Goal: Book appointment/travel/reservation

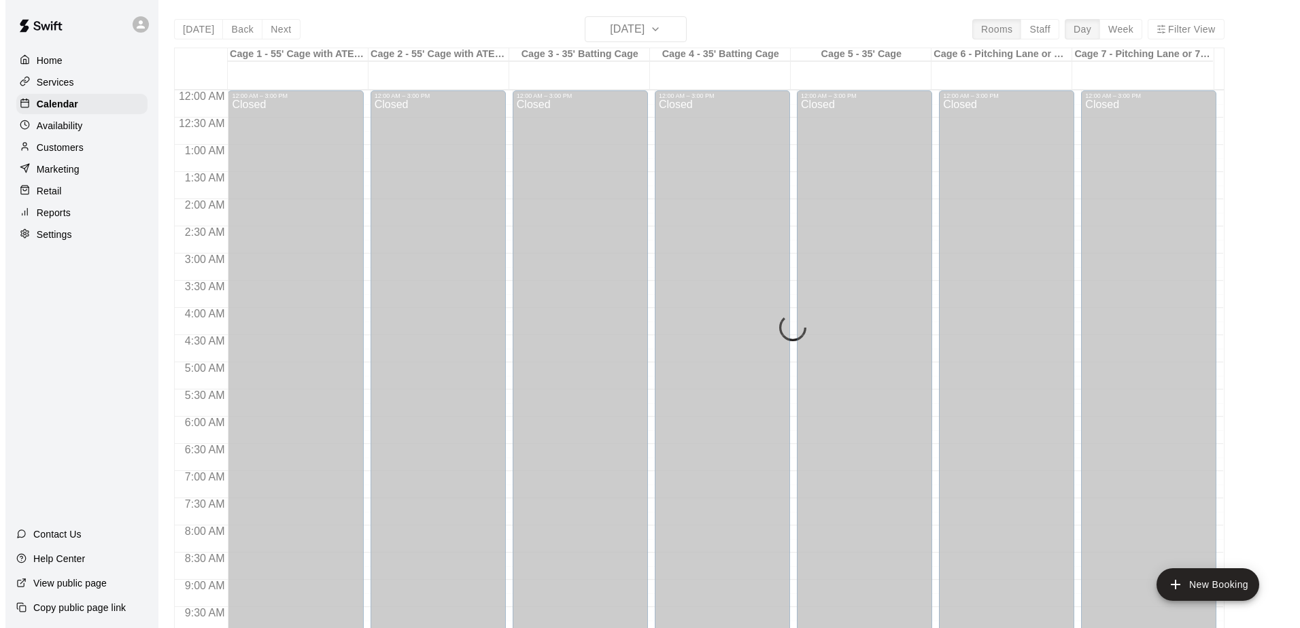
scroll to position [738, 0]
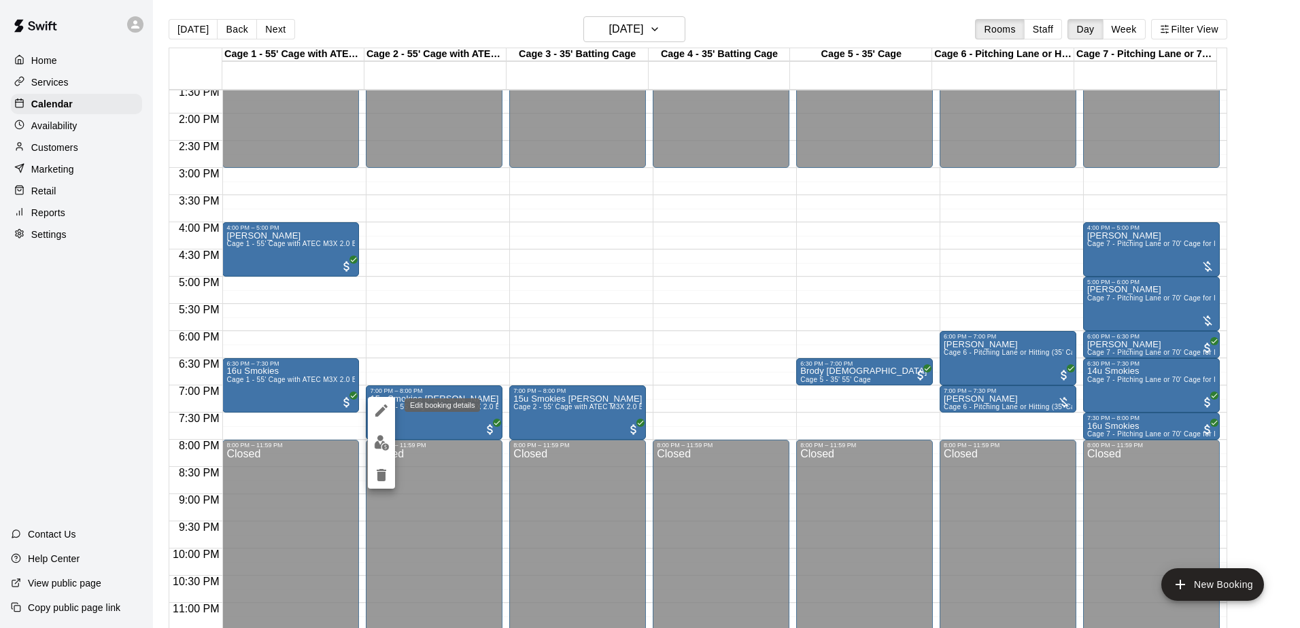
click at [379, 412] on icon "edit" at bounding box center [381, 410] width 12 height 12
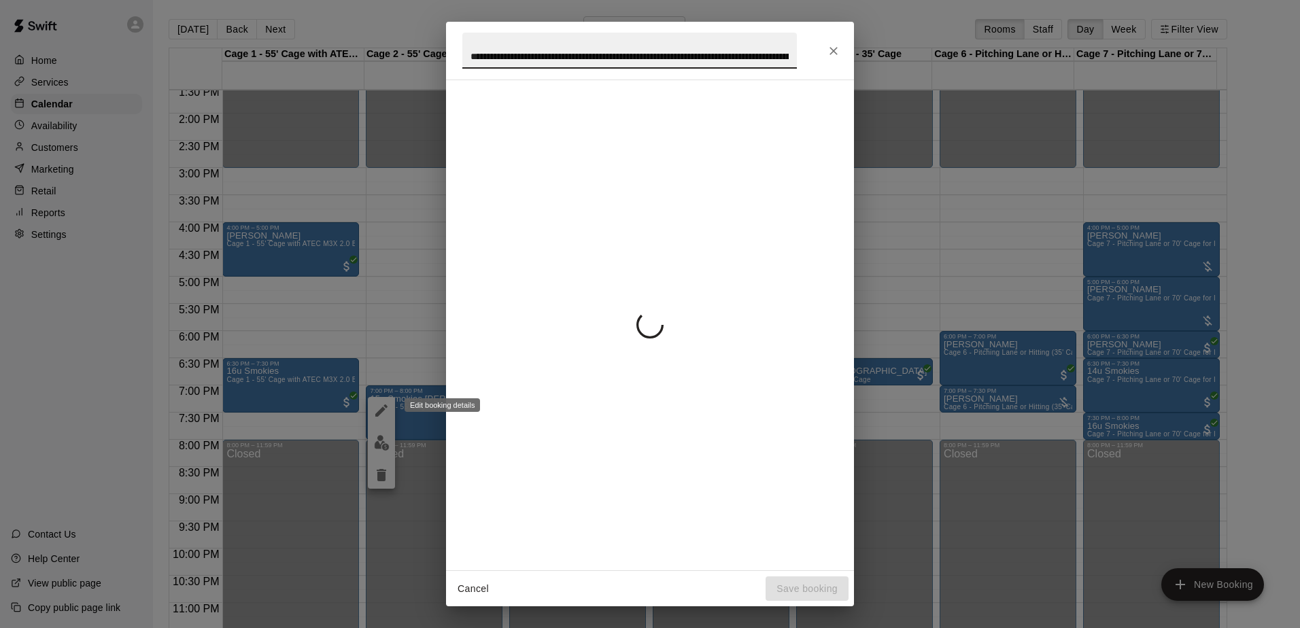
scroll to position [0, 271]
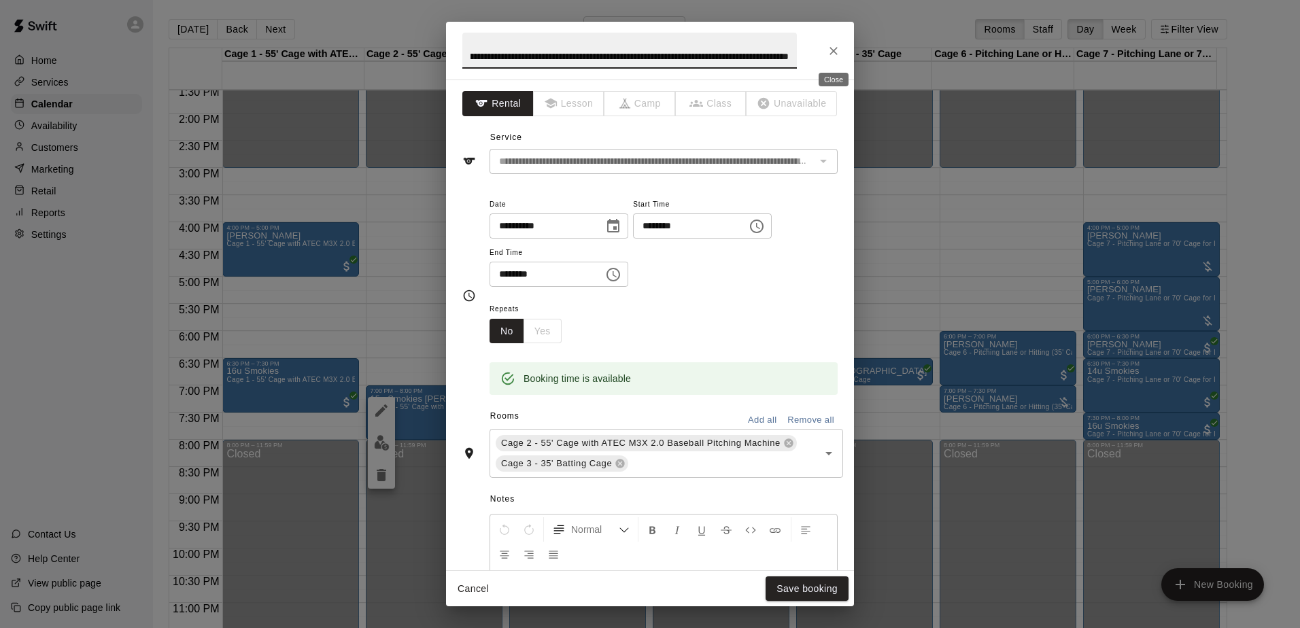
click at [832, 46] on icon "Close" at bounding box center [834, 51] width 14 height 14
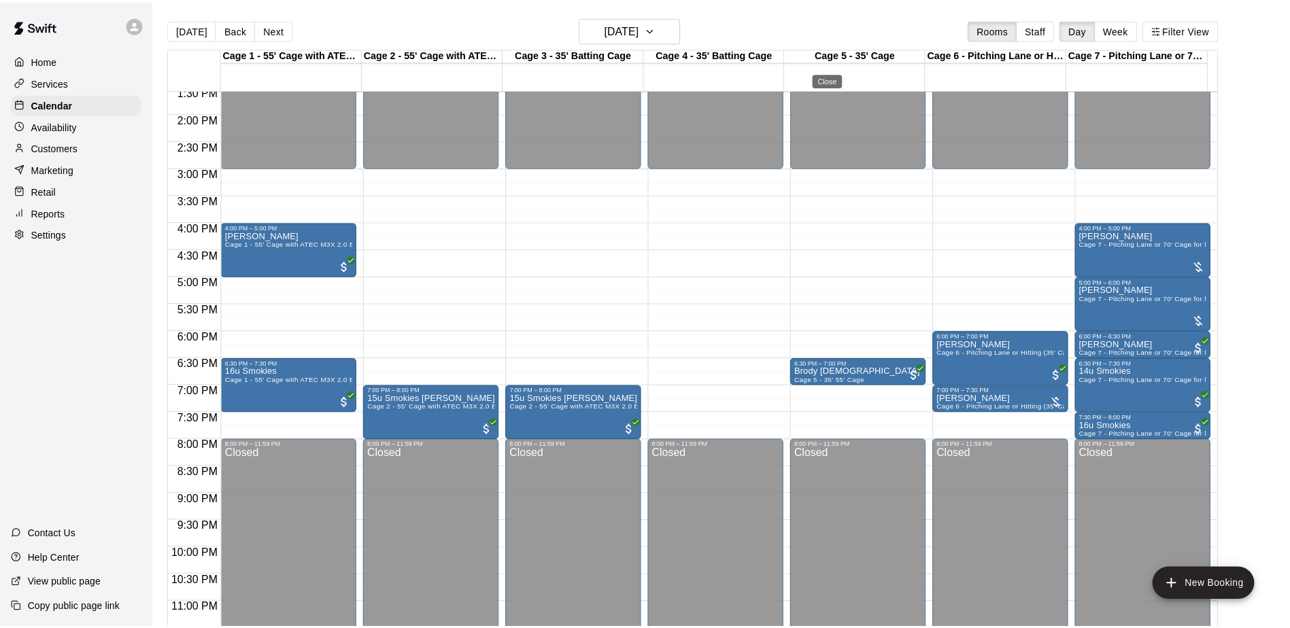
scroll to position [0, 0]
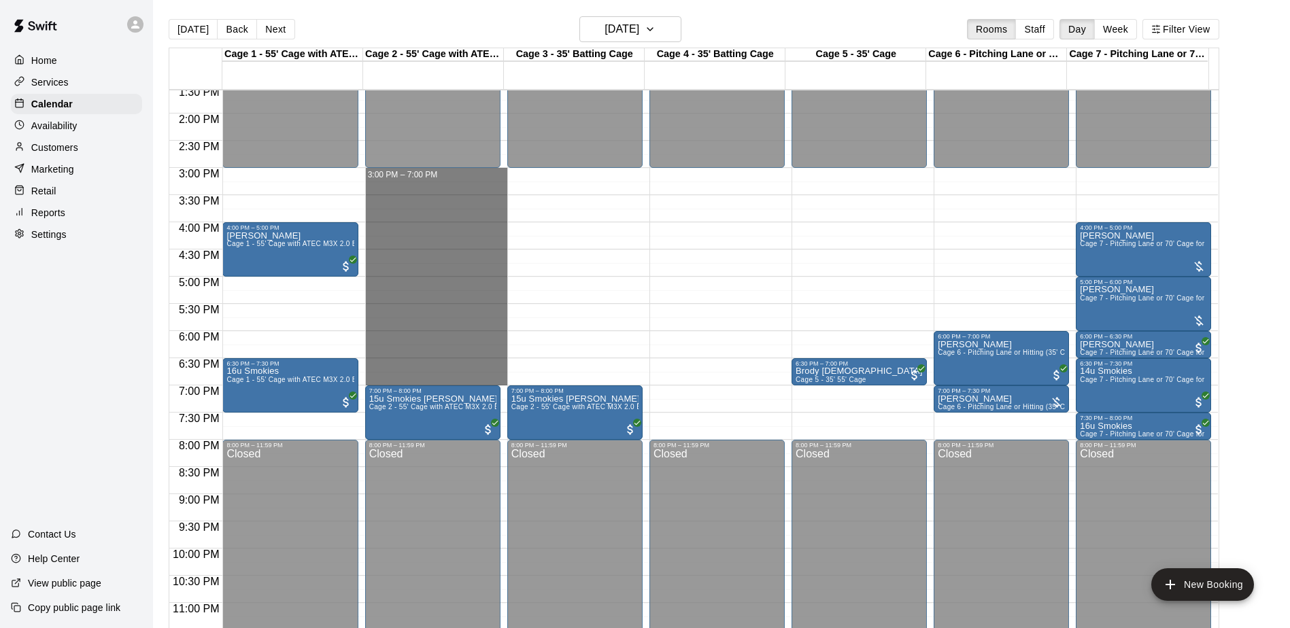
drag, startPoint x: 446, startPoint y: 171, endPoint x: 438, endPoint y: 379, distance: 208.2
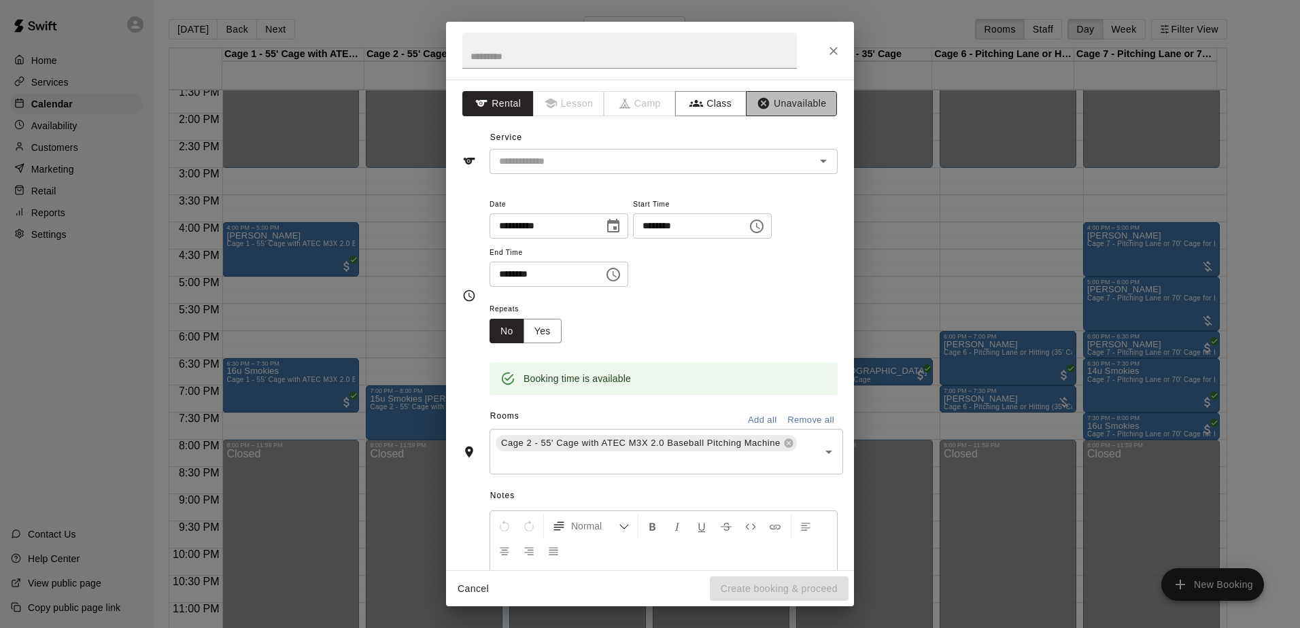
click at [799, 111] on button "Unavailable" at bounding box center [791, 103] width 91 height 25
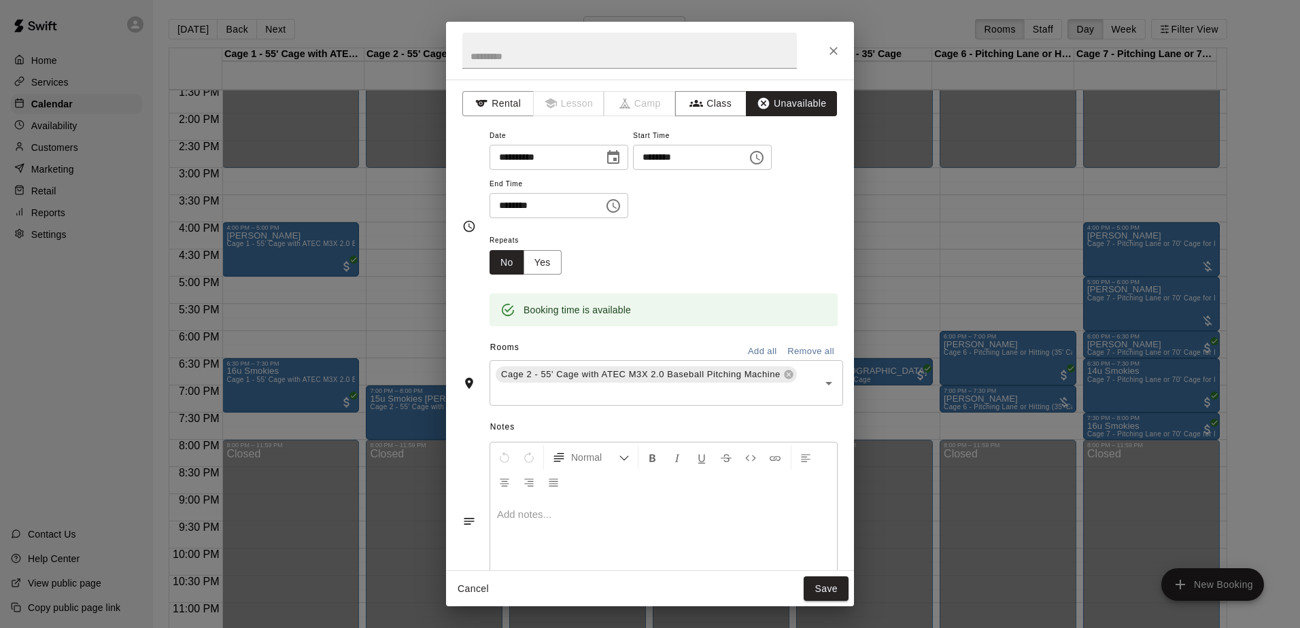
click at [828, 591] on button "Save" at bounding box center [826, 588] width 45 height 25
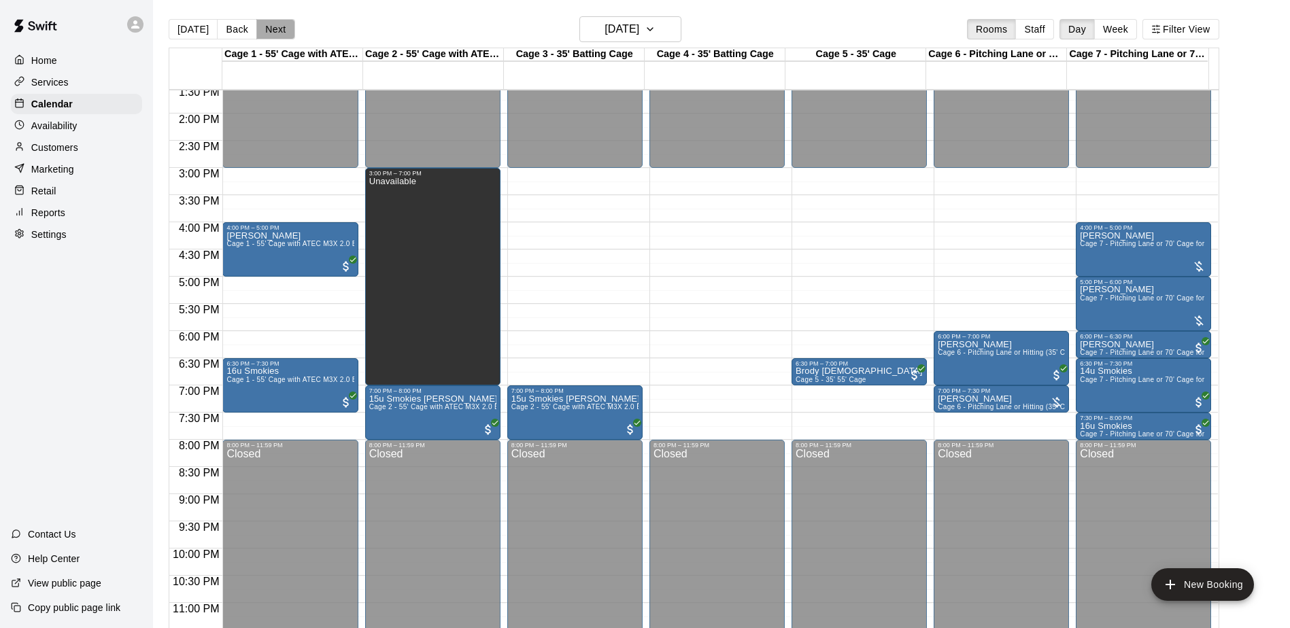
click at [267, 24] on button "Next" at bounding box center [275, 29] width 38 height 20
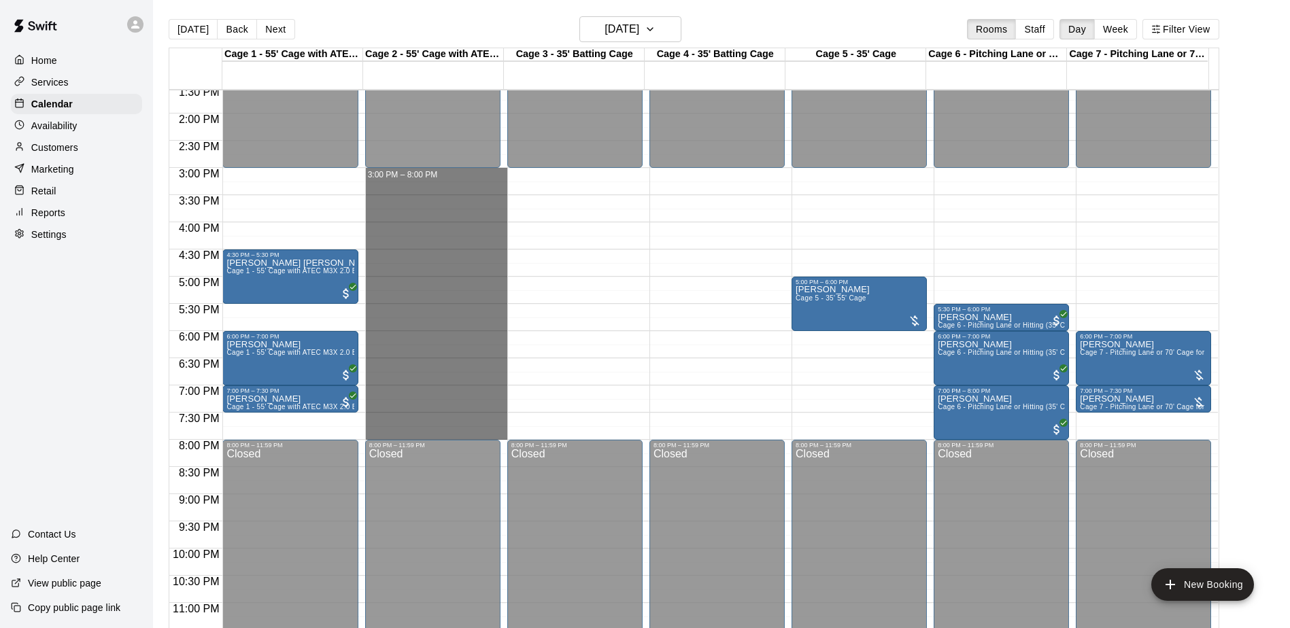
drag, startPoint x: 404, startPoint y: 172, endPoint x: 425, endPoint y: 434, distance: 262.5
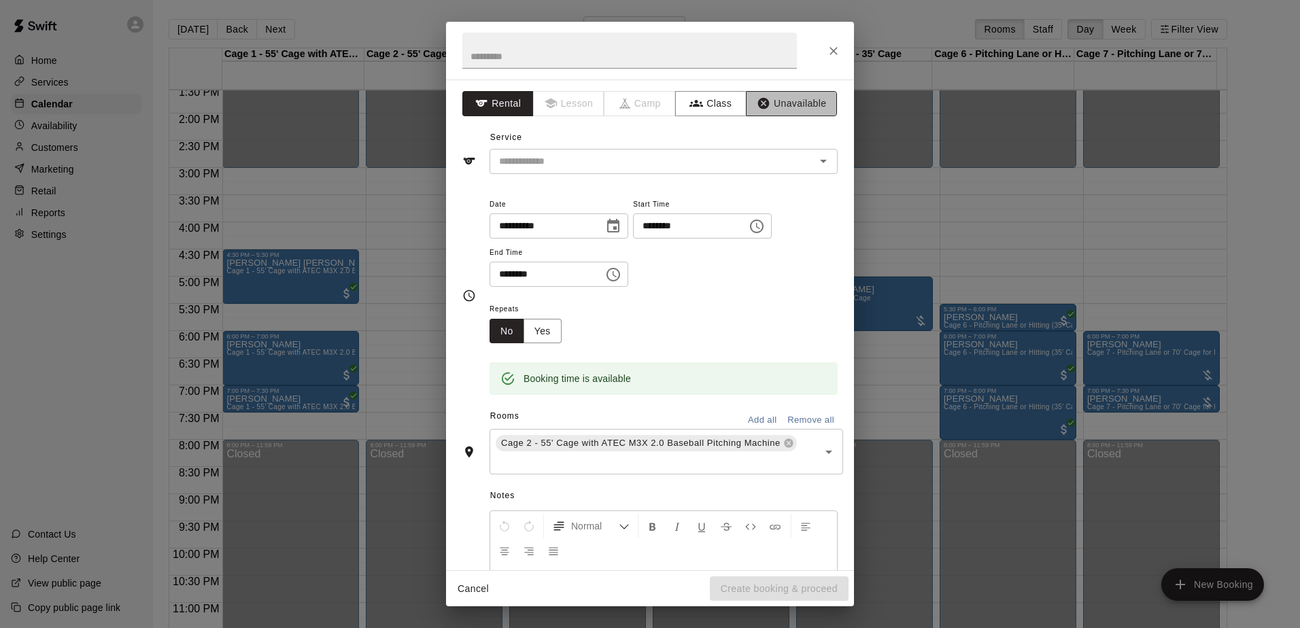
click at [763, 101] on button "Unavailable" at bounding box center [791, 103] width 91 height 25
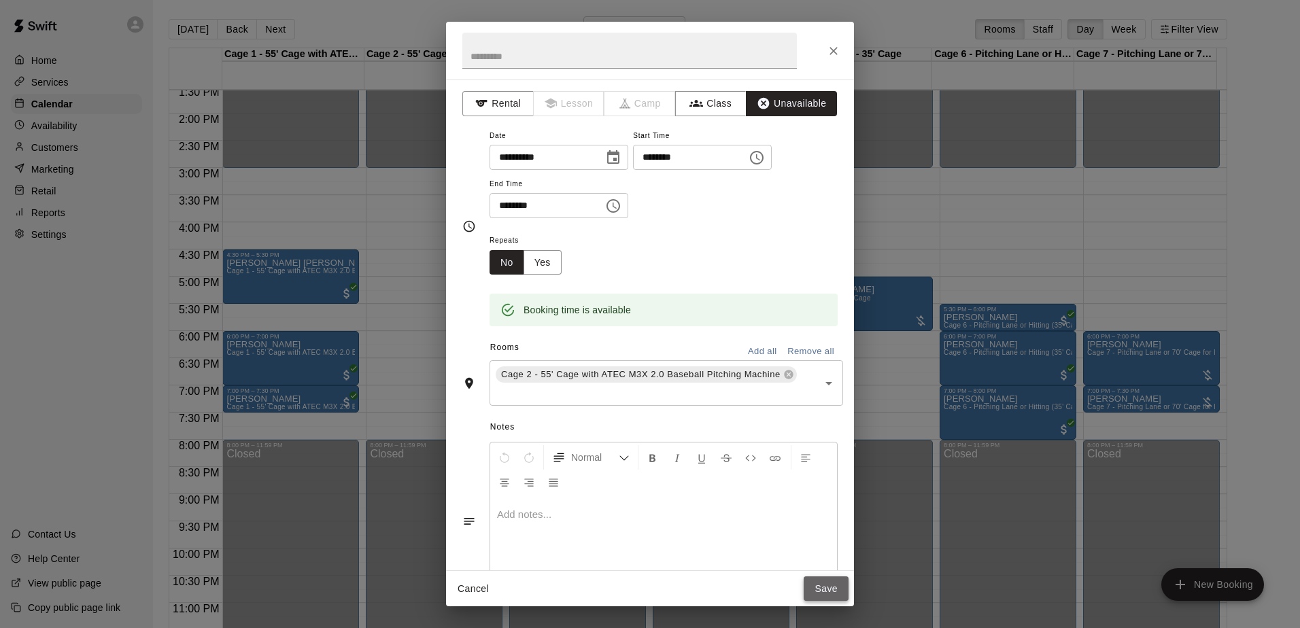
click at [831, 590] on button "Save" at bounding box center [826, 588] width 45 height 25
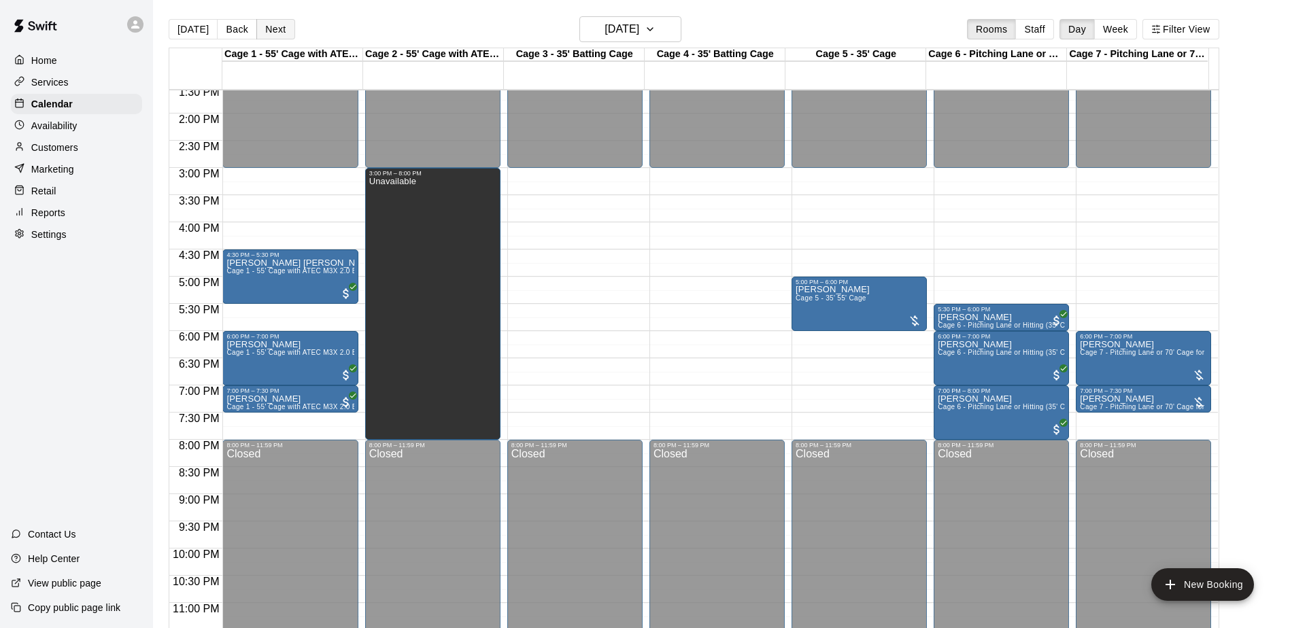
click at [268, 28] on button "Next" at bounding box center [275, 29] width 38 height 20
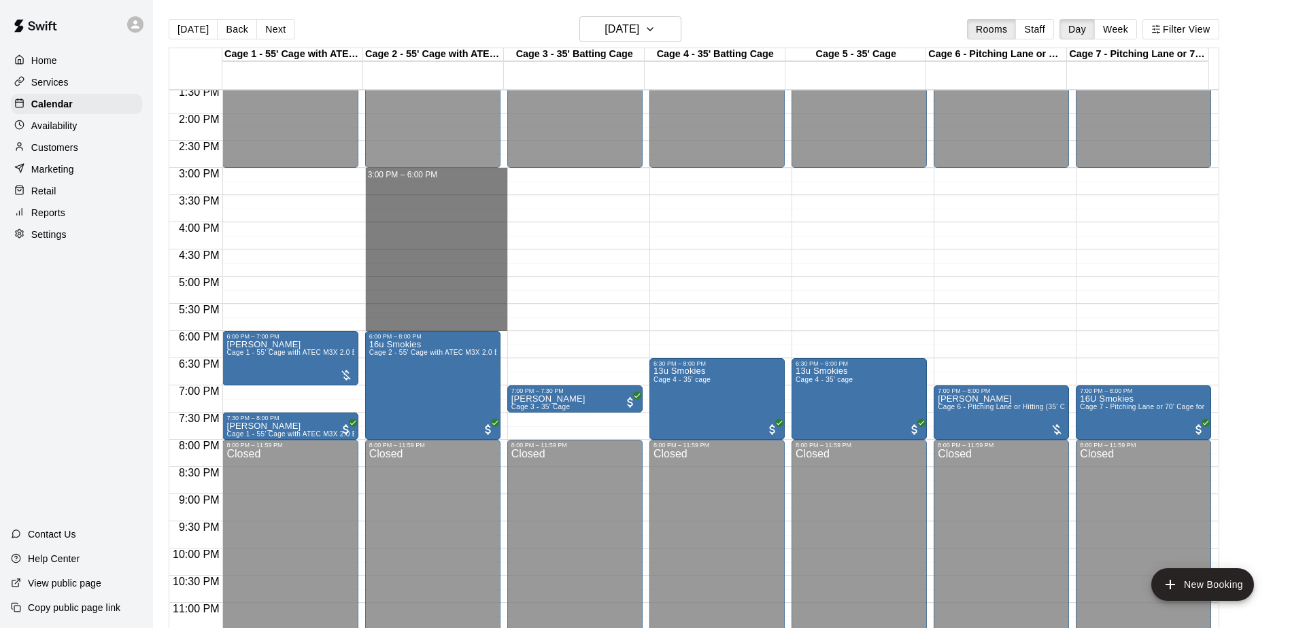
drag, startPoint x: 440, startPoint y: 171, endPoint x: 434, endPoint y: 327, distance: 155.8
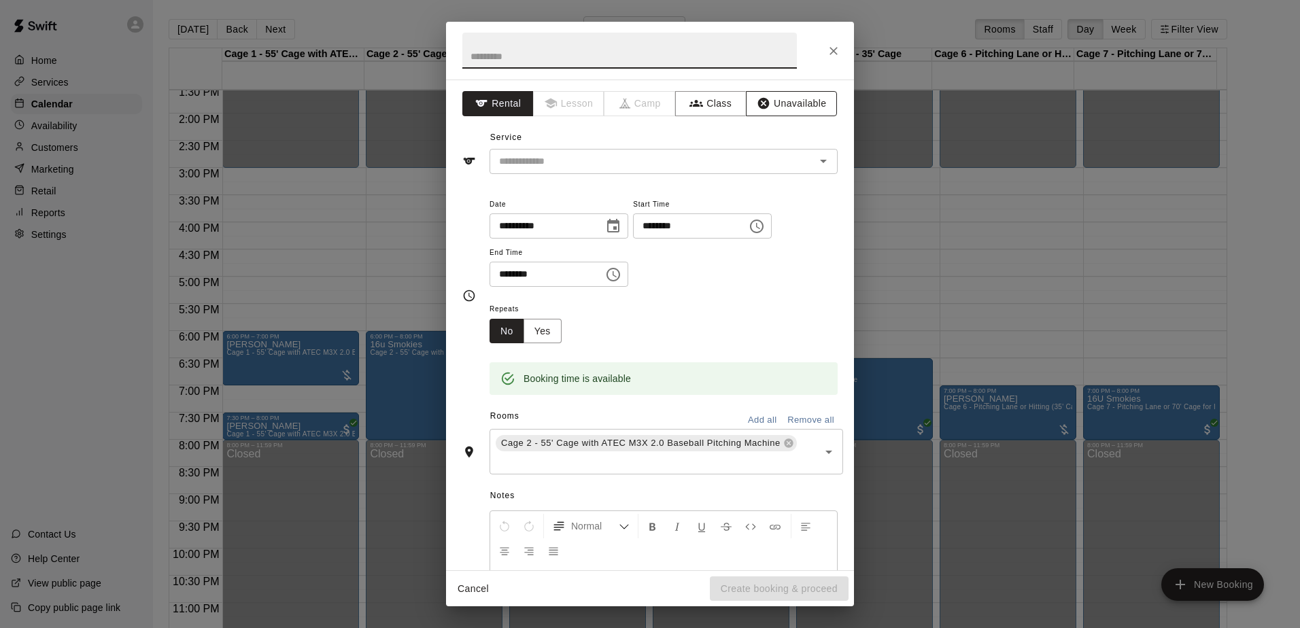
click at [764, 101] on button "Unavailable" at bounding box center [791, 103] width 91 height 25
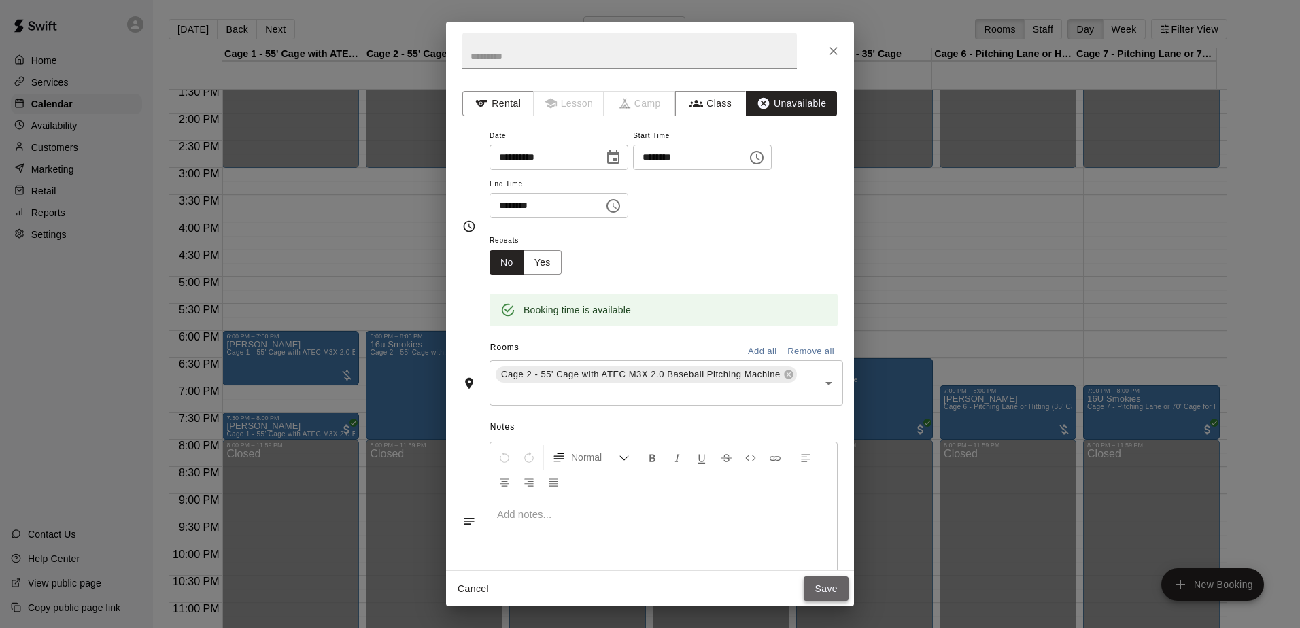
click at [828, 592] on button "Save" at bounding box center [826, 588] width 45 height 25
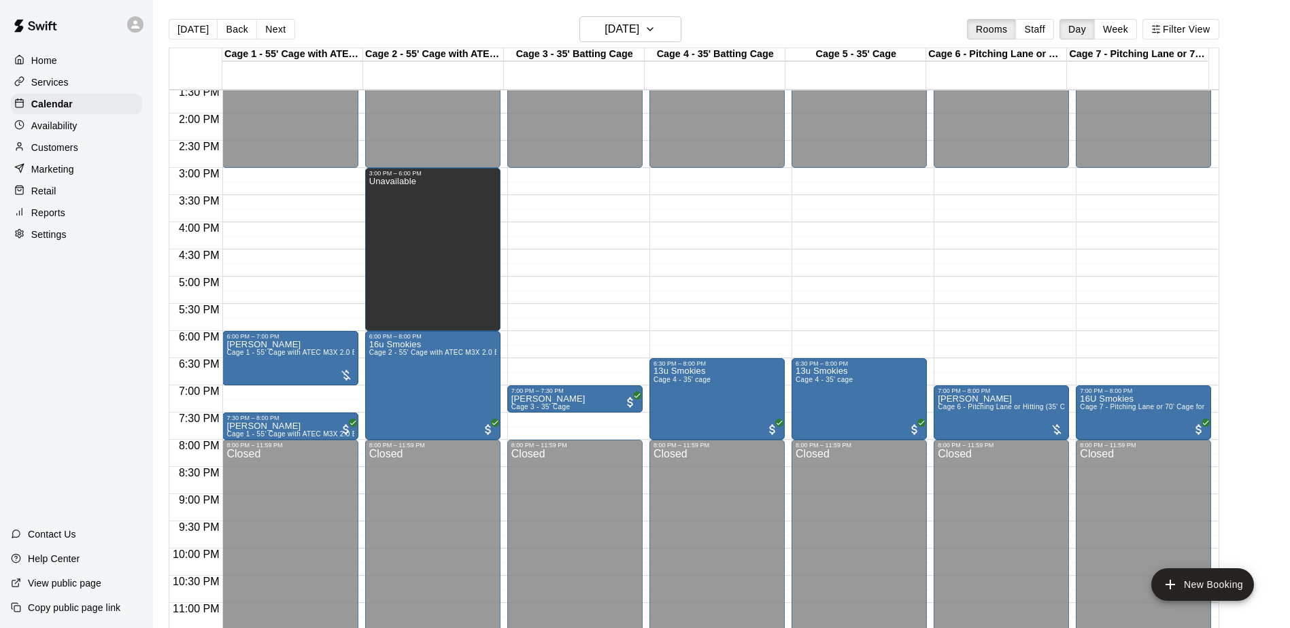
click at [277, 31] on button "Next" at bounding box center [275, 29] width 38 height 20
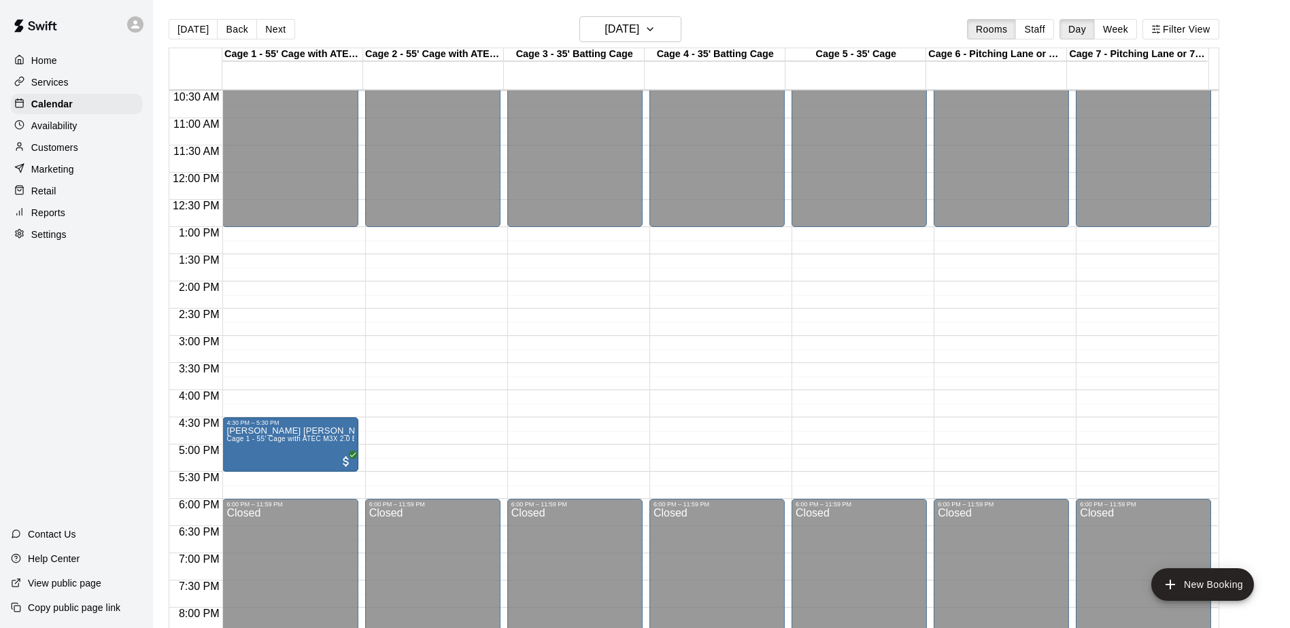
scroll to position [602, 0]
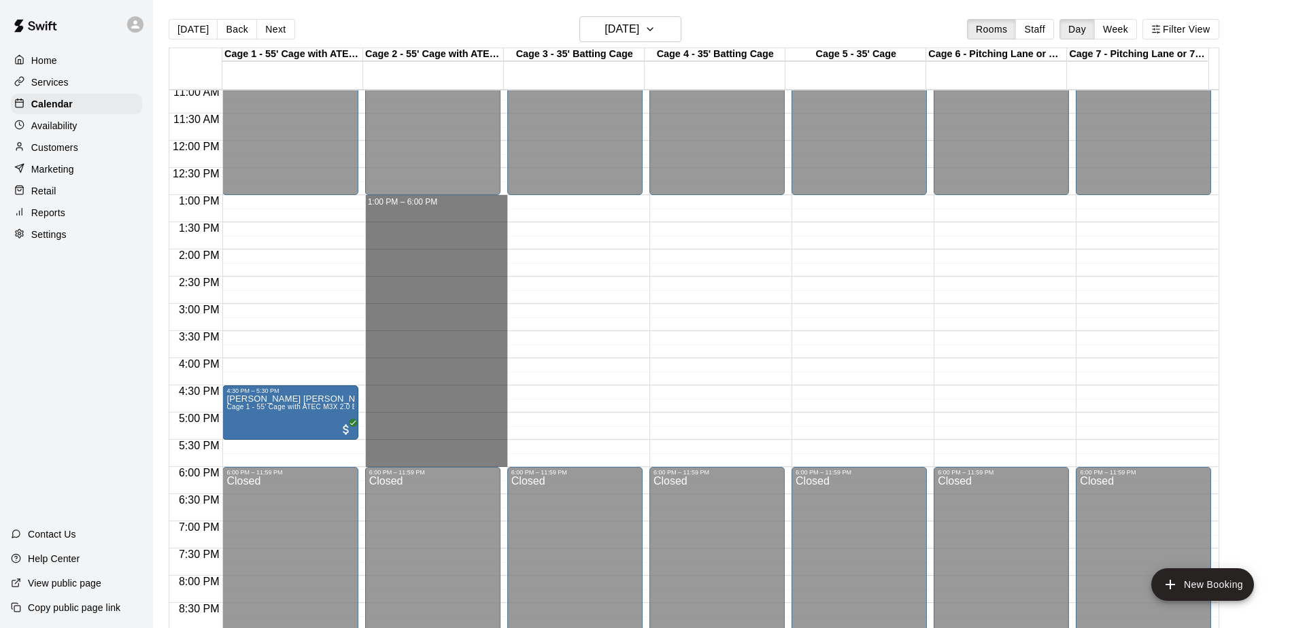
drag, startPoint x: 421, startPoint y: 214, endPoint x: 426, endPoint y: 461, distance: 246.8
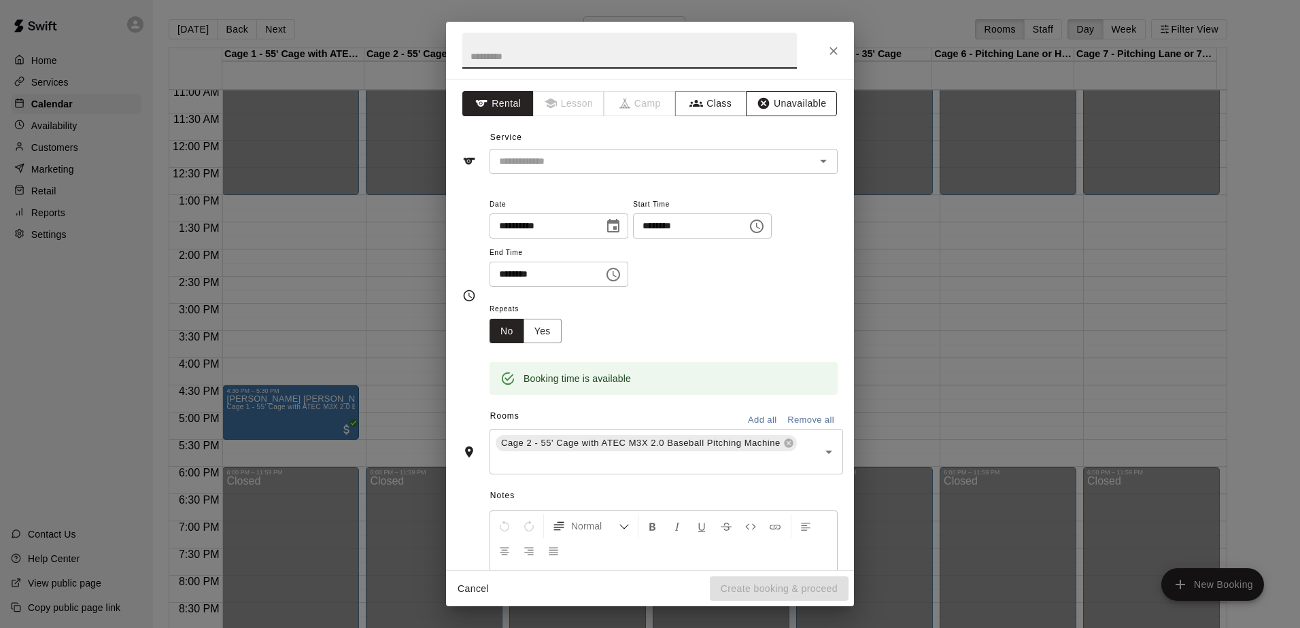
click at [787, 107] on button "Unavailable" at bounding box center [791, 103] width 91 height 25
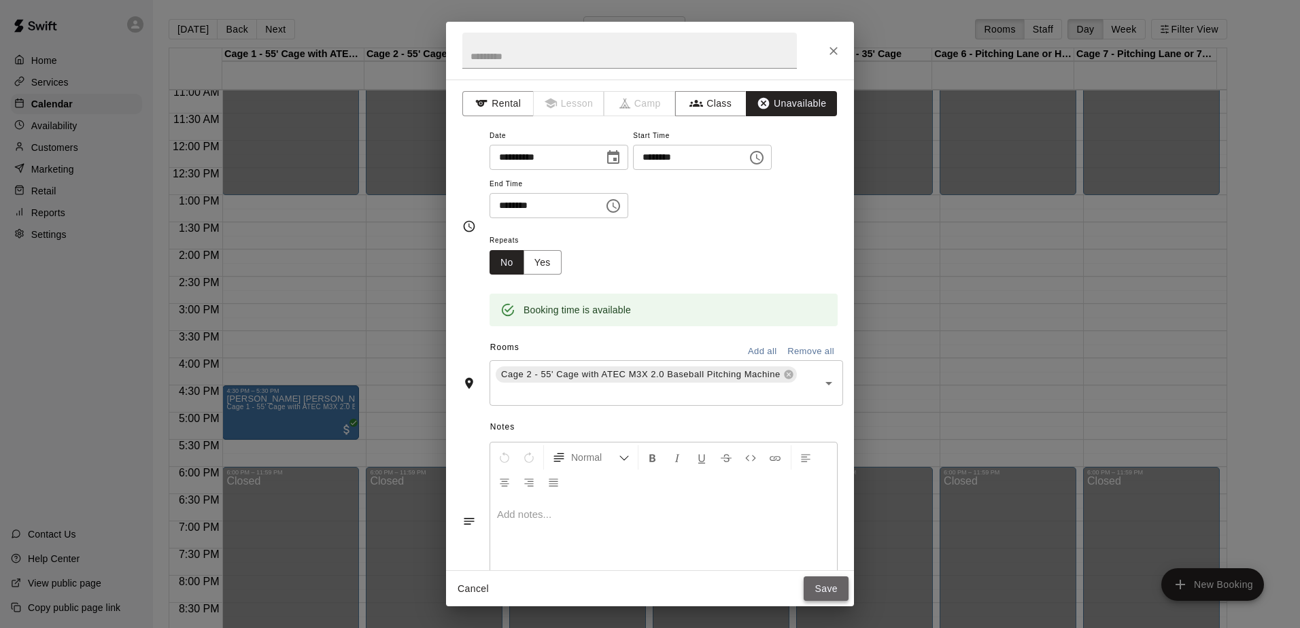
click at [817, 590] on button "Save" at bounding box center [826, 588] width 45 height 25
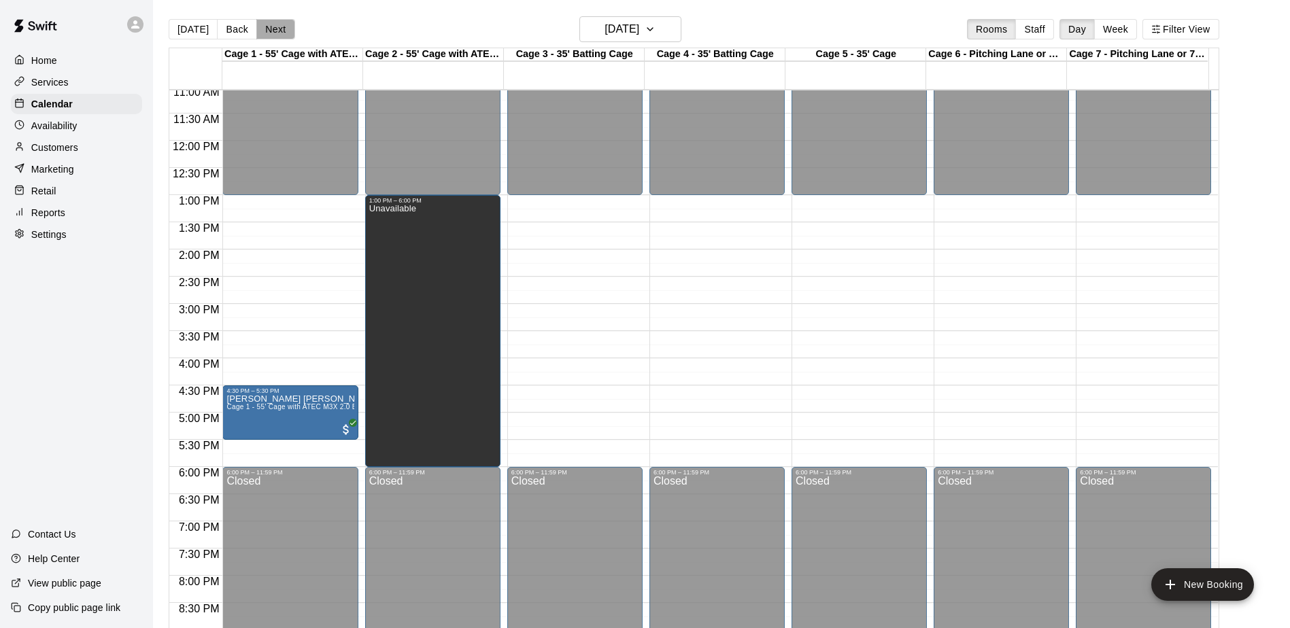
click at [271, 33] on button "Next" at bounding box center [275, 29] width 38 height 20
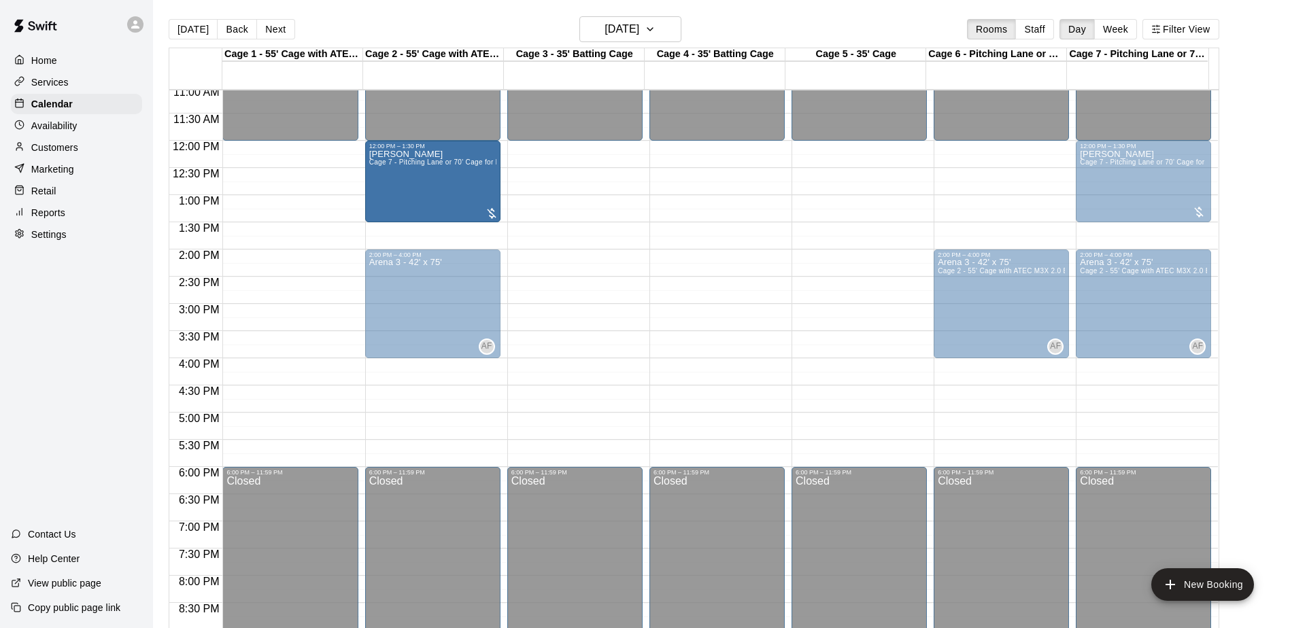
drag, startPoint x: 395, startPoint y: 190, endPoint x: 385, endPoint y: 195, distance: 11.3
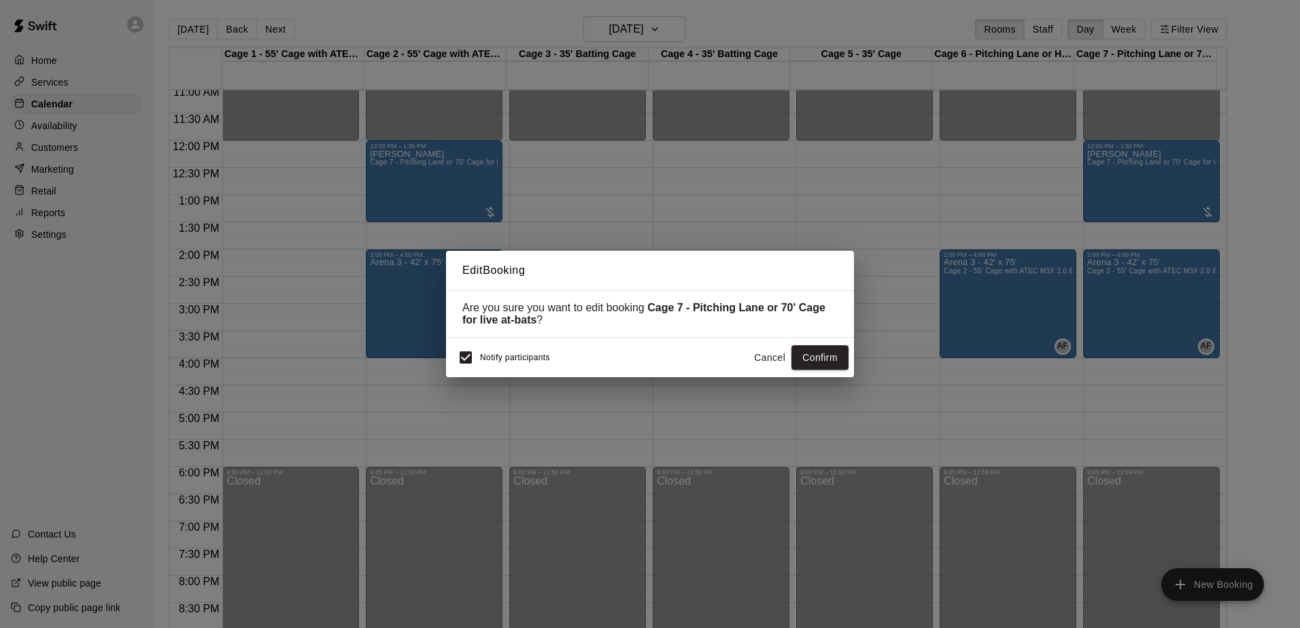
click at [758, 362] on button "Cancel" at bounding box center [770, 357] width 44 height 25
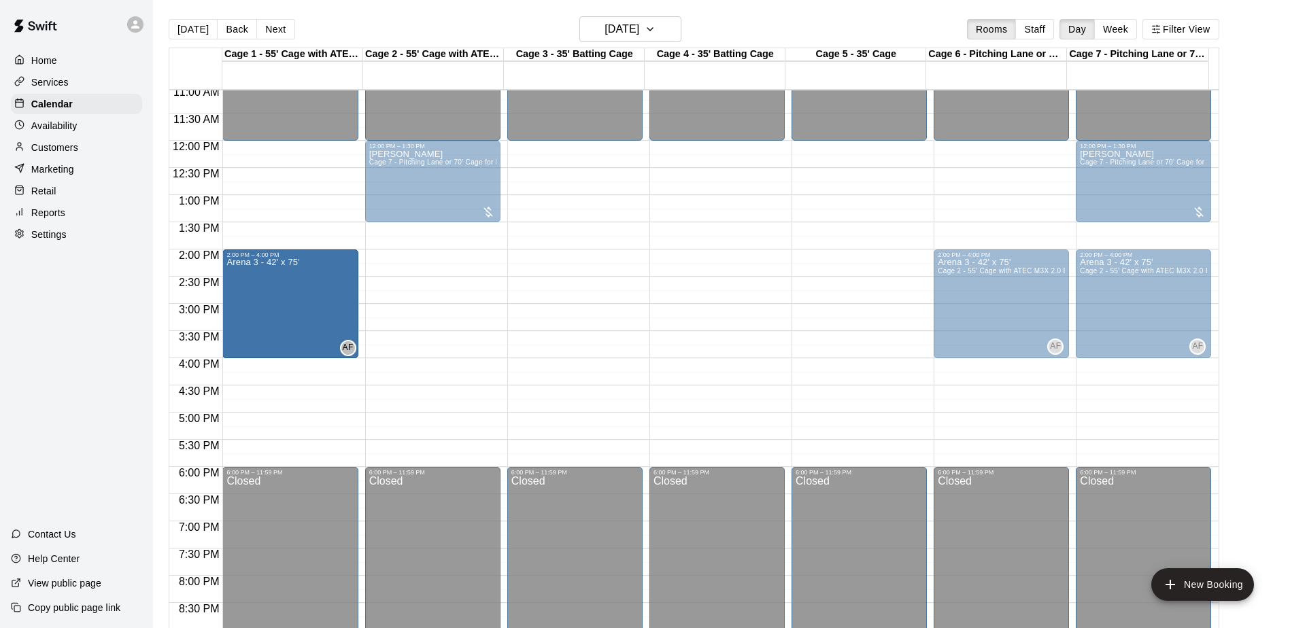
drag, startPoint x: 442, startPoint y: 300, endPoint x: 345, endPoint y: 304, distance: 96.6
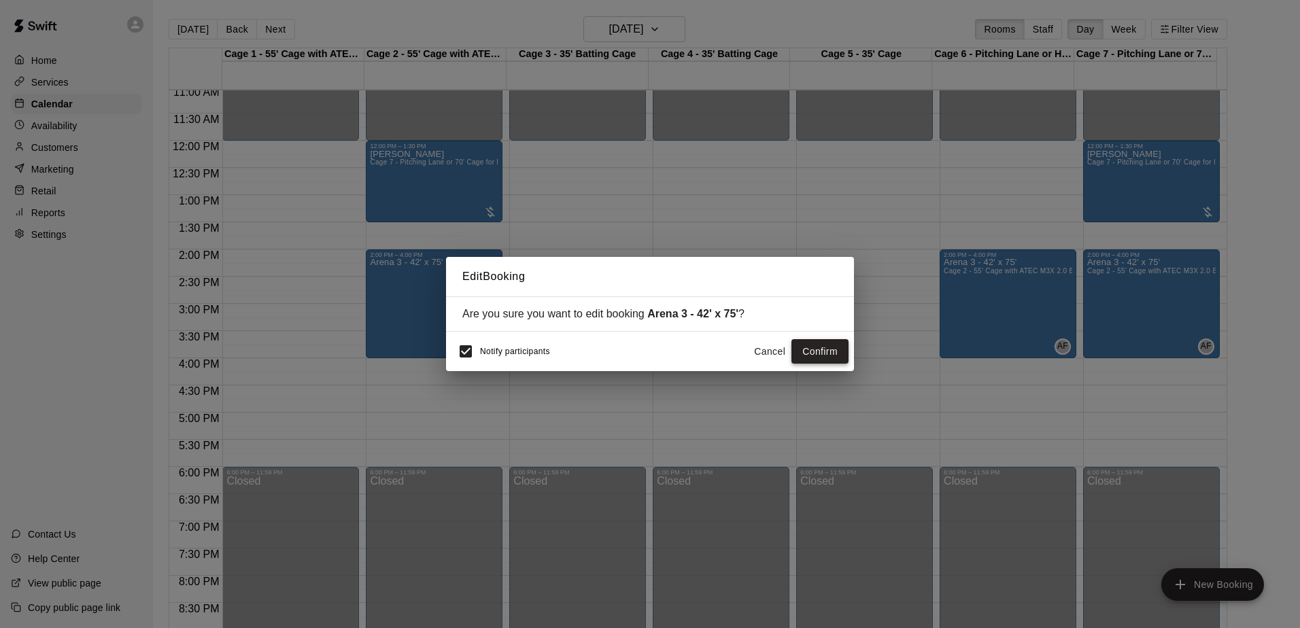
click at [803, 354] on button "Confirm" at bounding box center [819, 351] width 57 height 25
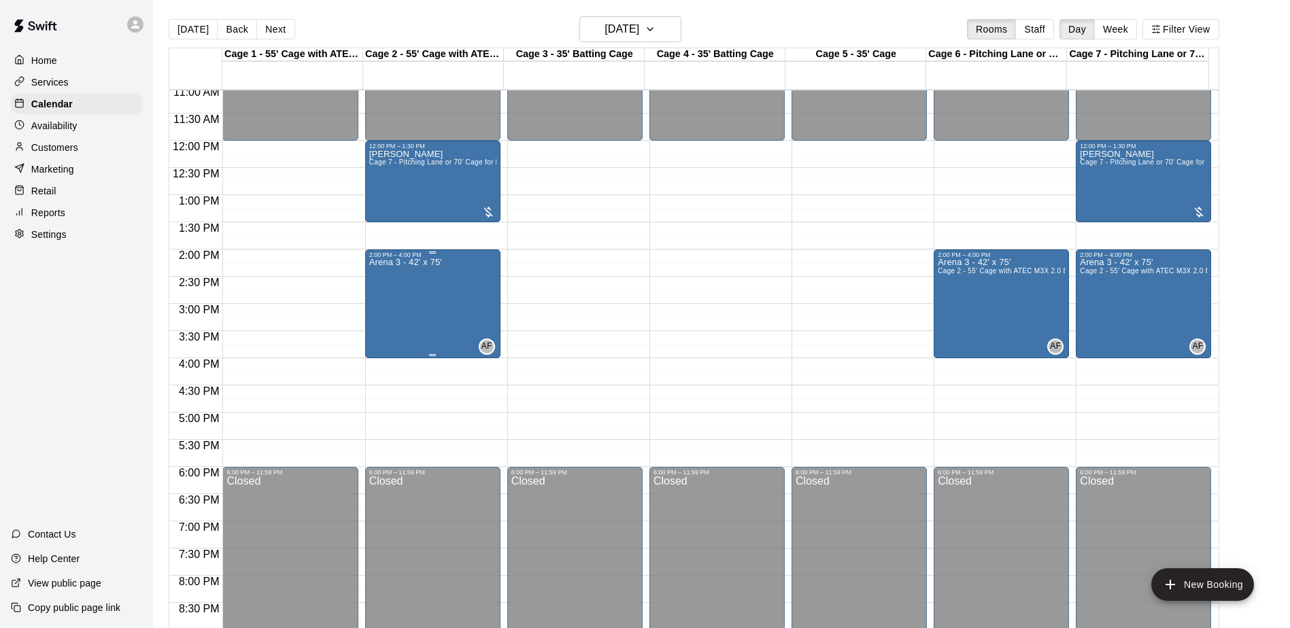
click at [396, 295] on div "Arena 3 - 42' x 75'" at bounding box center [405, 572] width 73 height 628
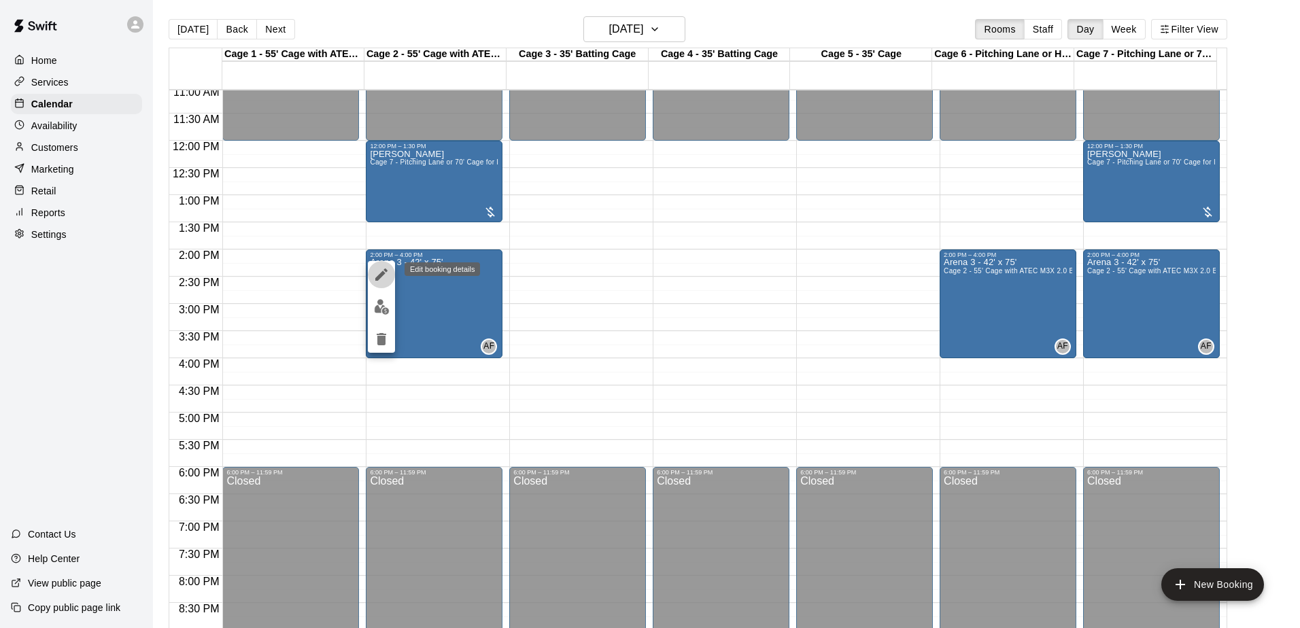
click at [390, 275] on button "edit" at bounding box center [381, 274] width 27 height 27
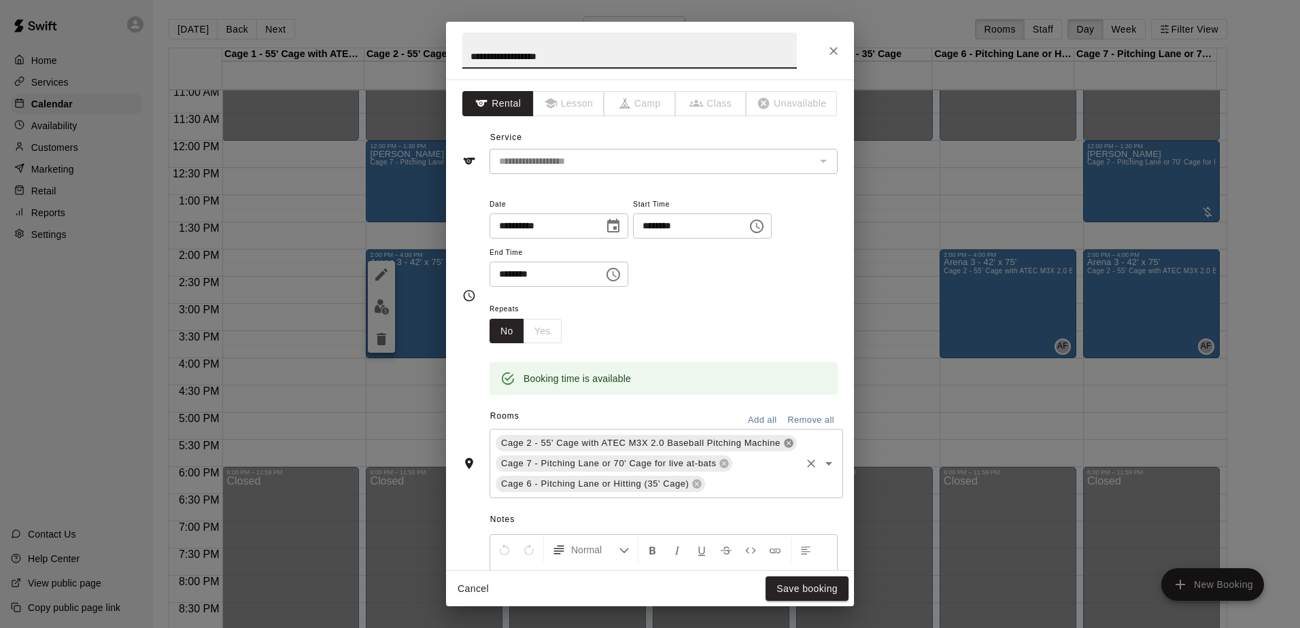
click at [784, 443] on icon at bounding box center [788, 443] width 9 height 9
click at [753, 446] on div "Cage 7 - Pitching Lane or 70' Cage for live at-bats Cage 6 - Pitching Lane or H…" at bounding box center [663, 453] width 348 height 49
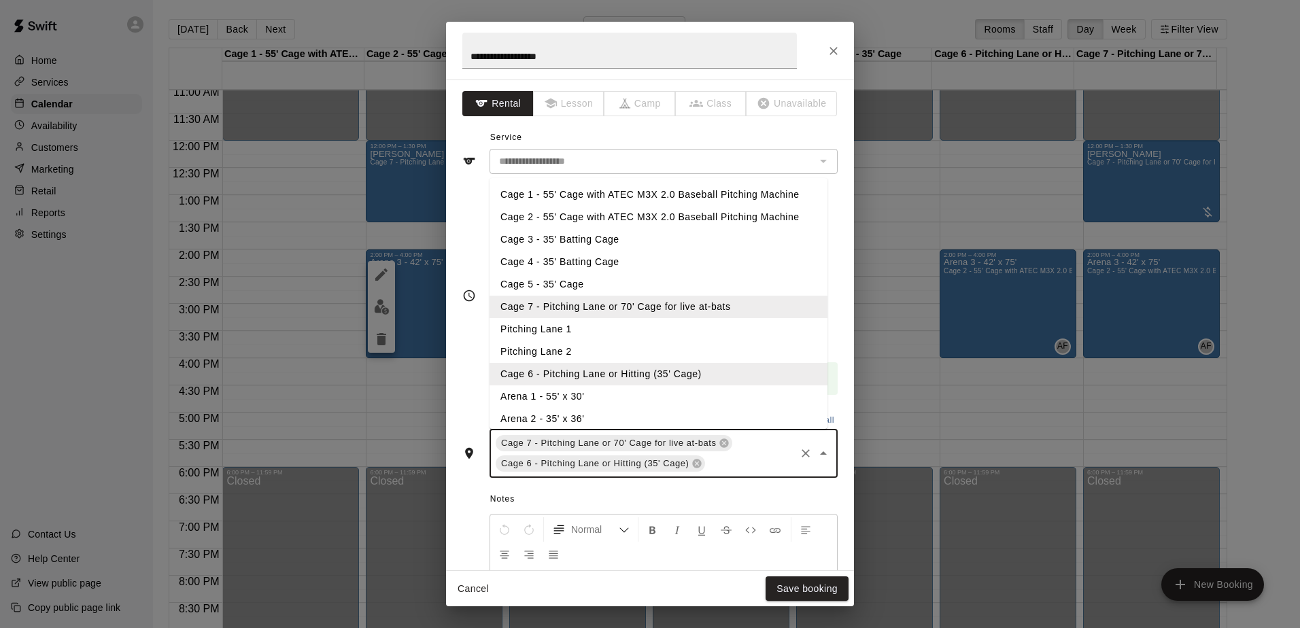
click at [506, 188] on li "Cage 1 - 55' Cage with ATEC M3X 2.0 Baseball Pitching Machine" at bounding box center [658, 195] width 338 height 22
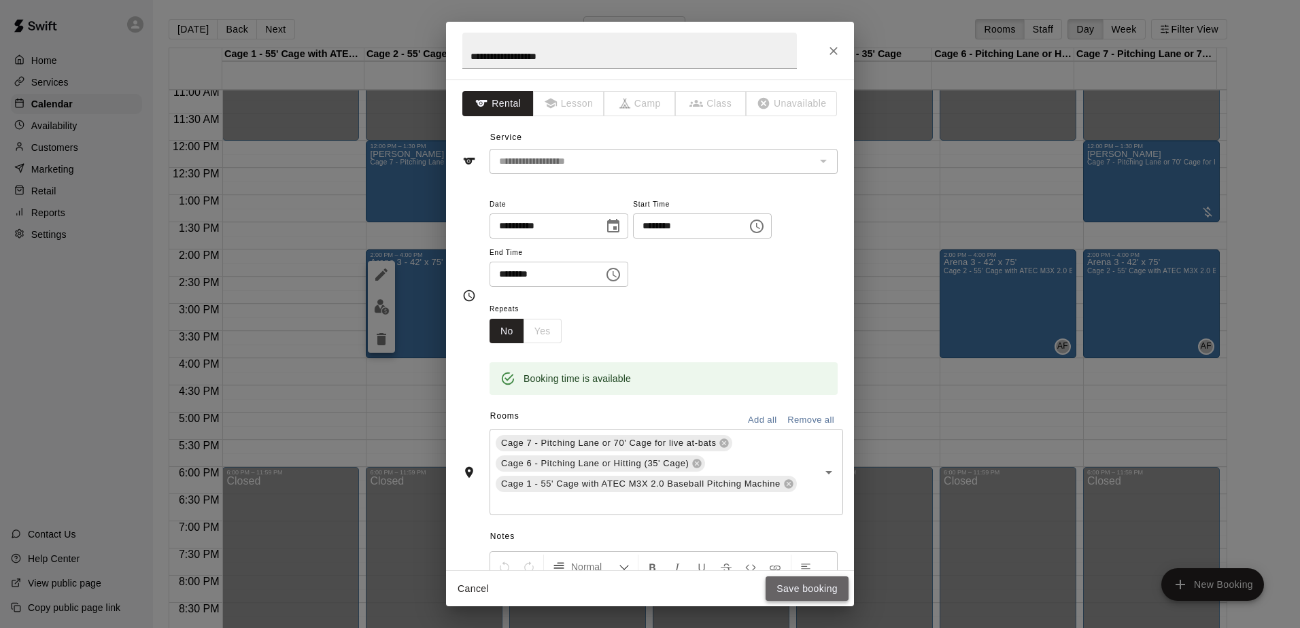
click at [791, 592] on button "Save booking" at bounding box center [806, 588] width 83 height 25
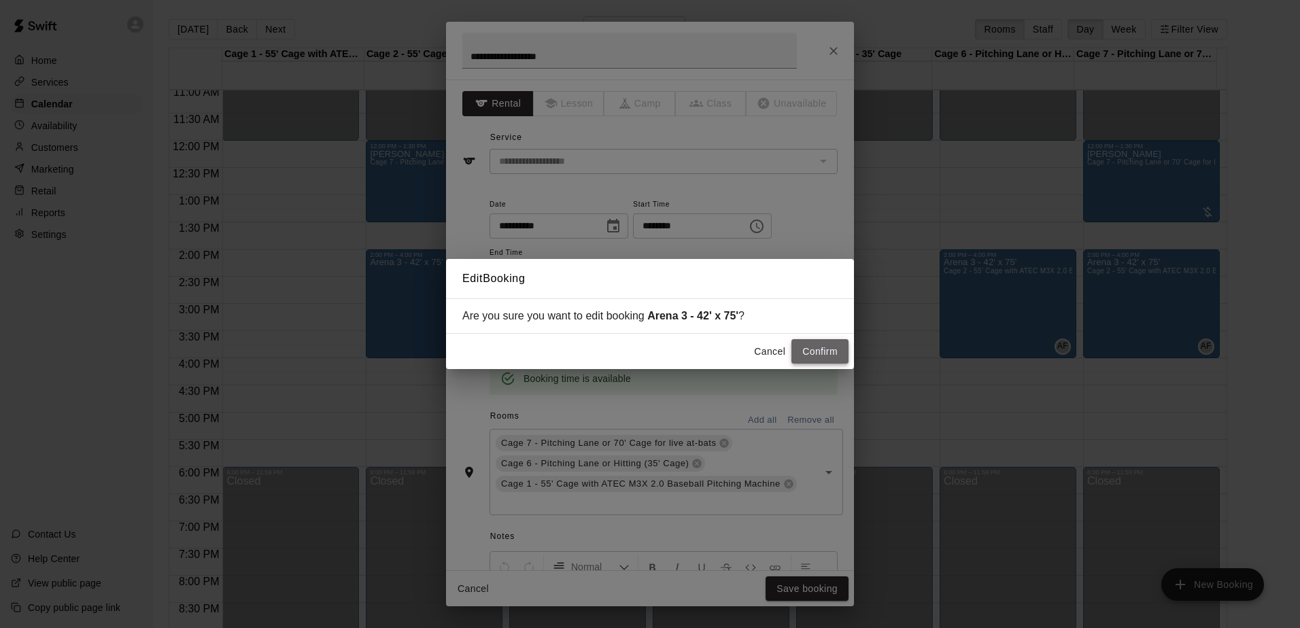
click at [803, 356] on button "Confirm" at bounding box center [819, 351] width 57 height 25
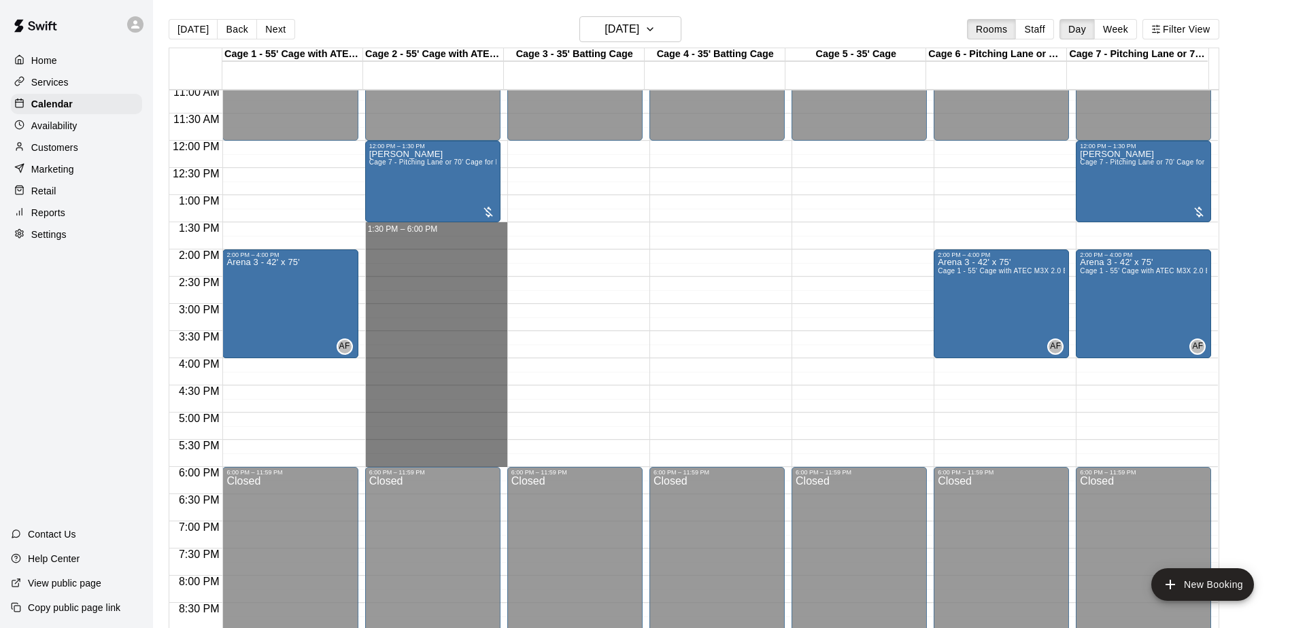
drag, startPoint x: 451, startPoint y: 228, endPoint x: 478, endPoint y: 465, distance: 238.1
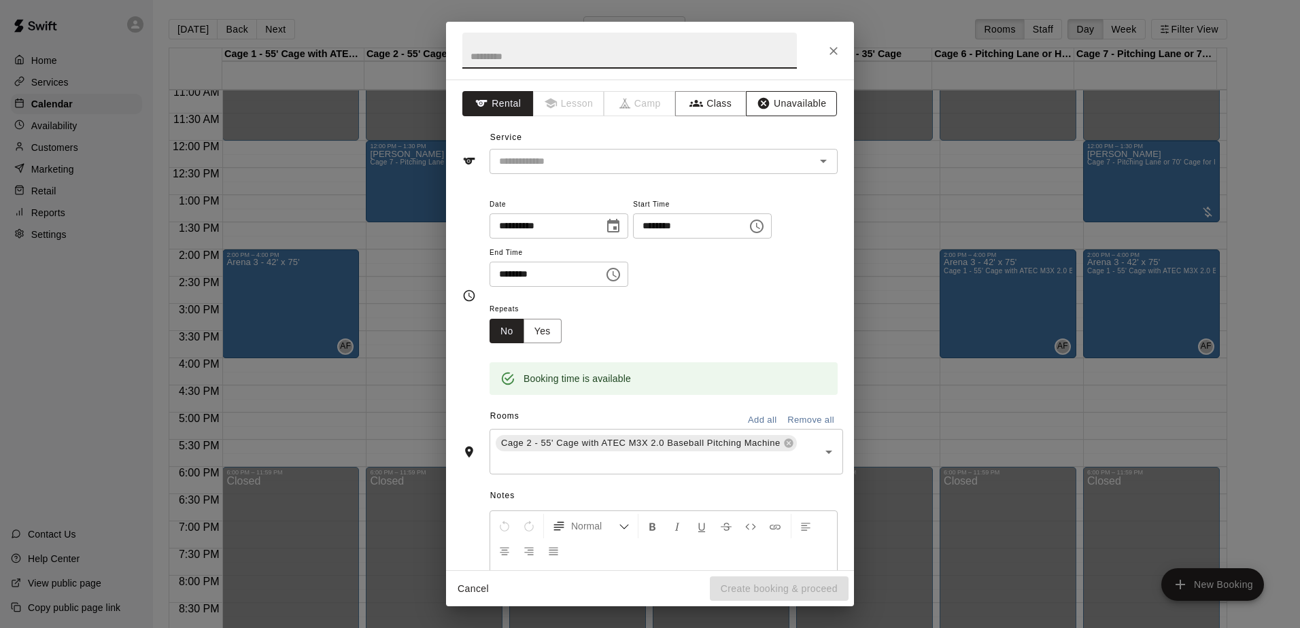
click at [780, 106] on button "Unavailable" at bounding box center [791, 103] width 91 height 25
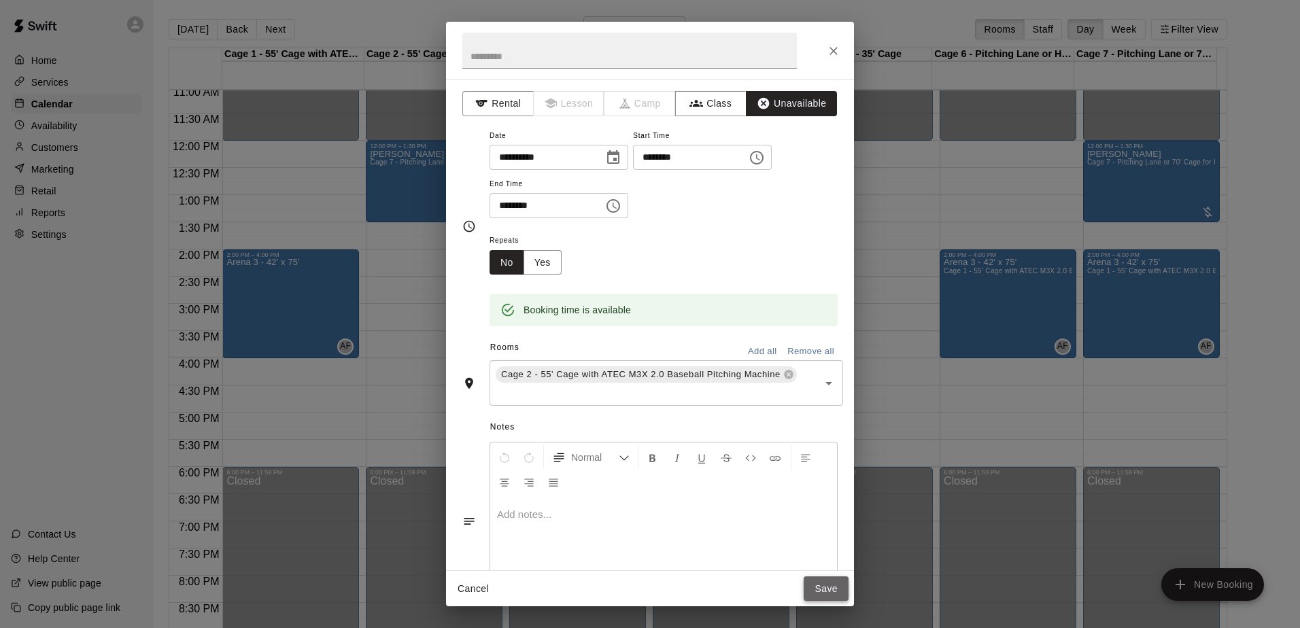
click at [825, 585] on button "Save" at bounding box center [826, 588] width 45 height 25
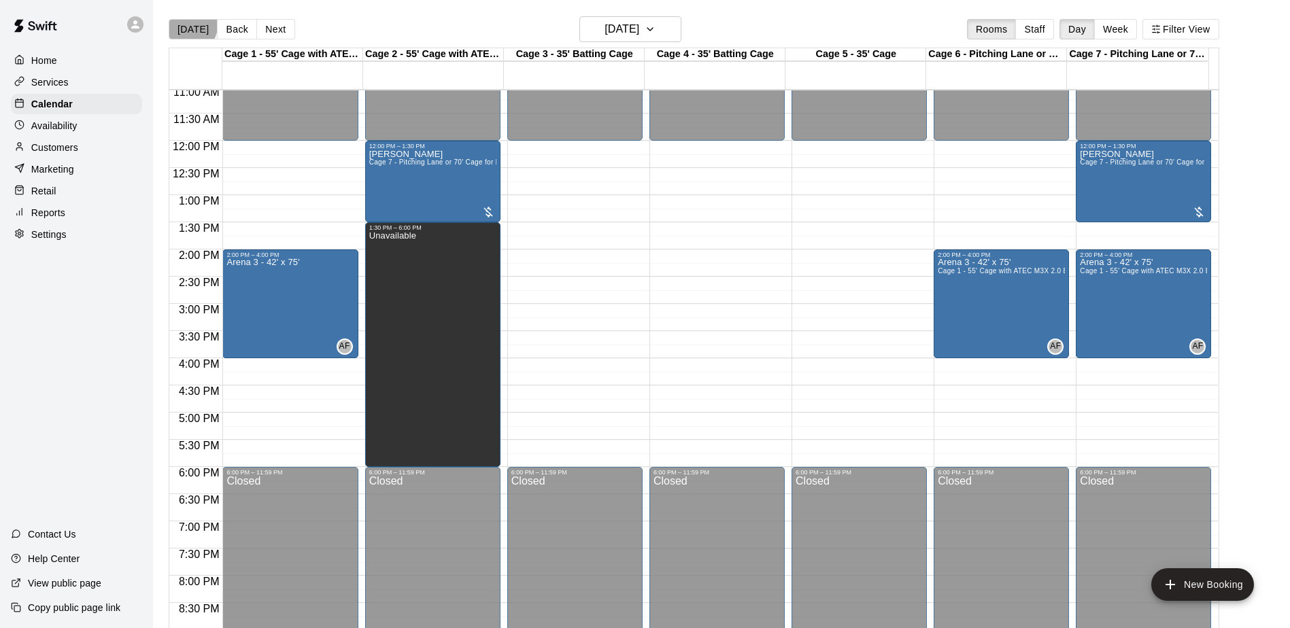
click at [182, 22] on button "[DATE]" at bounding box center [193, 29] width 49 height 20
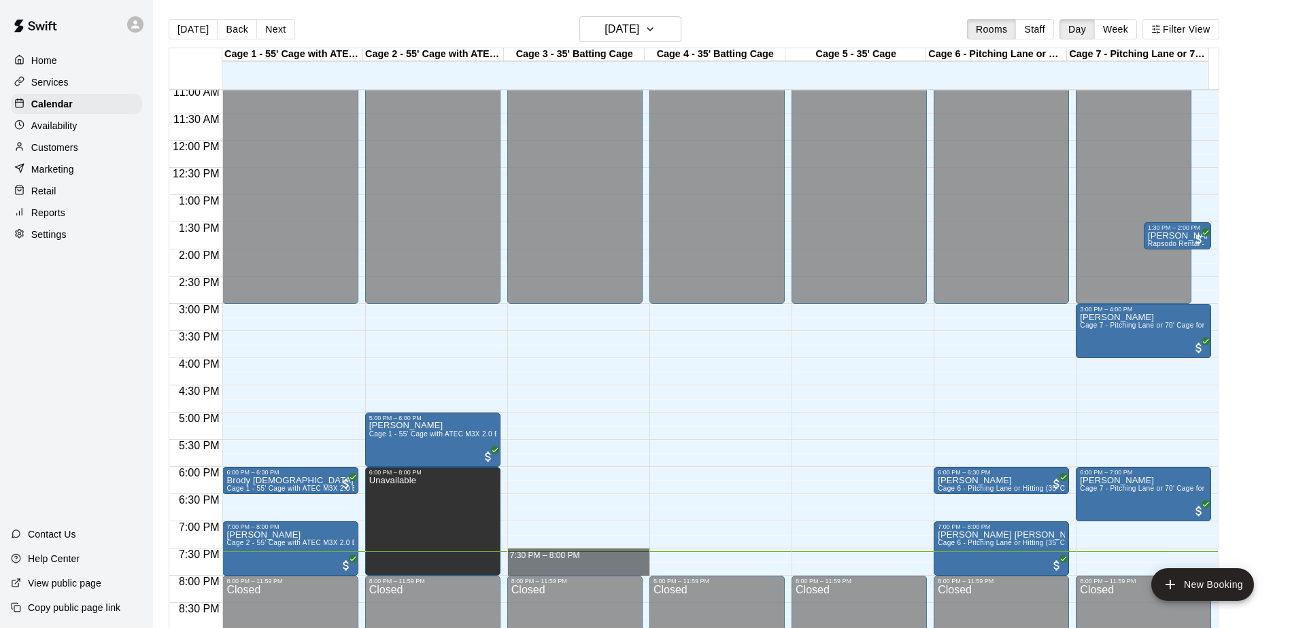
drag, startPoint x: 618, startPoint y: 553, endPoint x: 617, endPoint y: 575, distance: 21.8
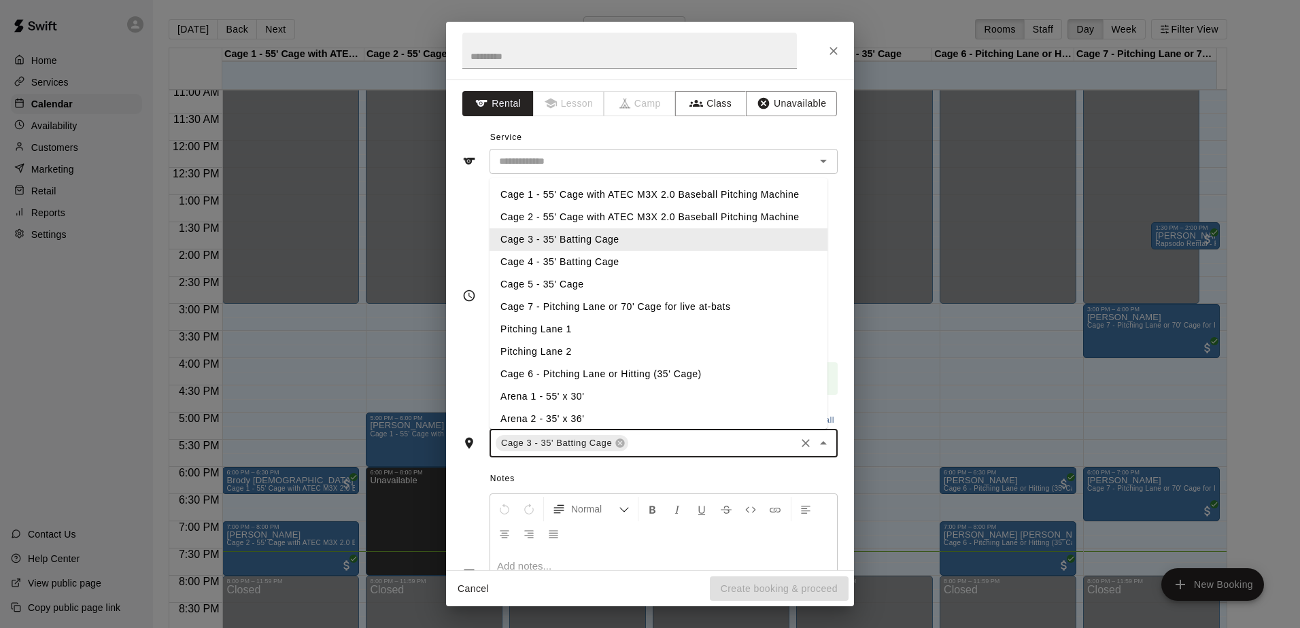
click at [649, 445] on input "text" at bounding box center [711, 443] width 163 height 17
click at [553, 262] on li "Cage 4 - 35' Batting Cage" at bounding box center [658, 262] width 338 height 22
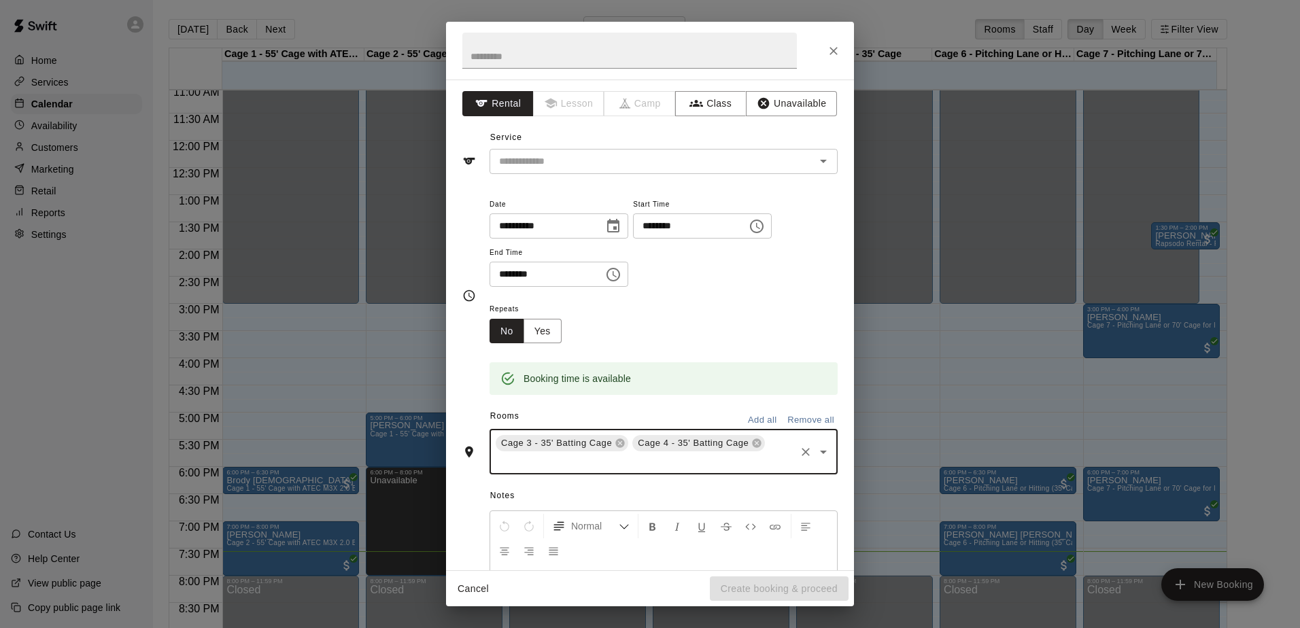
click at [659, 465] on input "text" at bounding box center [644, 461] width 300 height 17
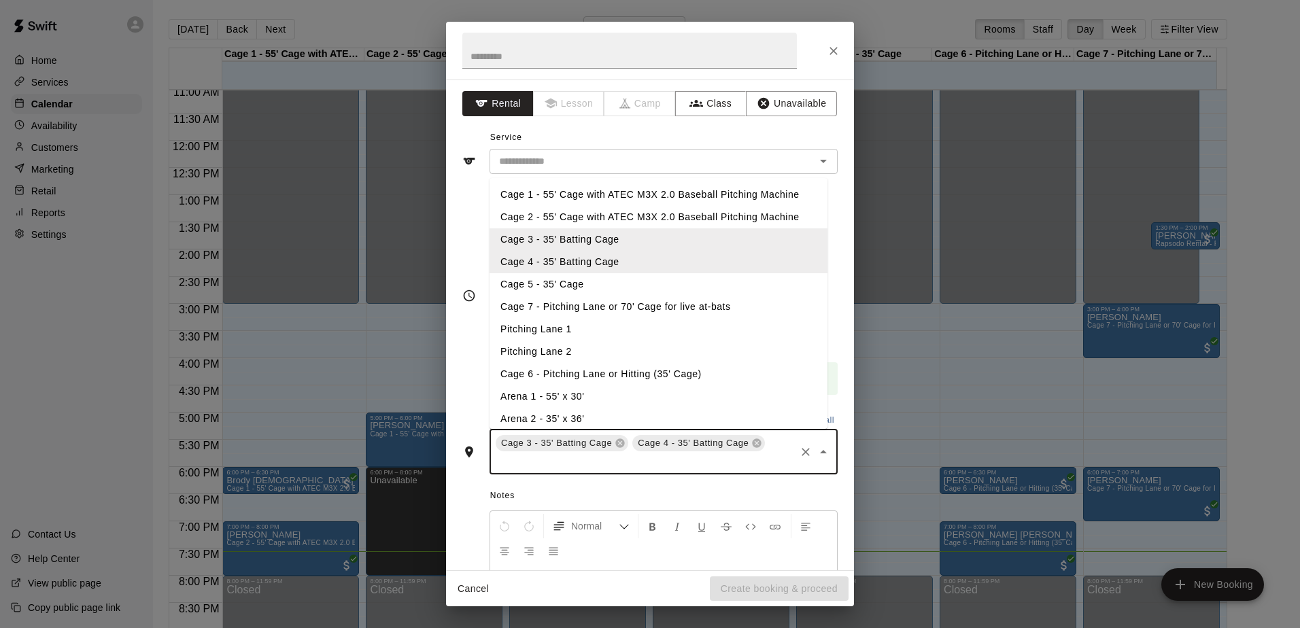
click at [556, 286] on li "Cage 5 - 35' Cage" at bounding box center [658, 284] width 338 height 22
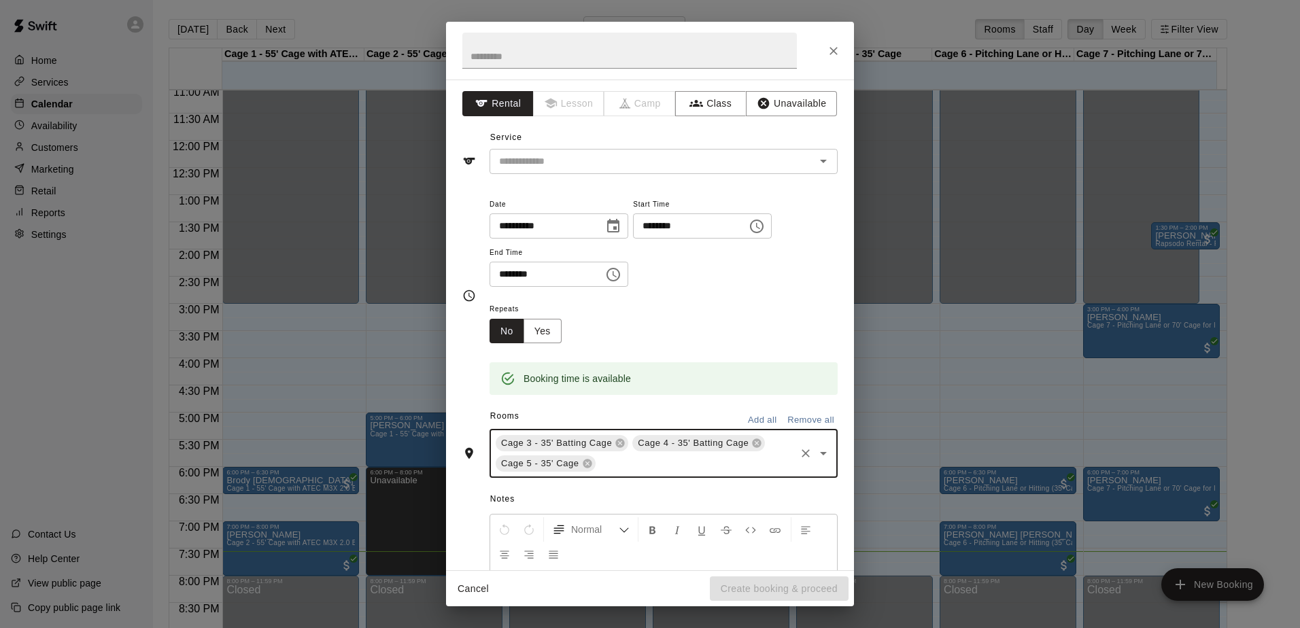
click at [618, 465] on input "text" at bounding box center [696, 463] width 196 height 17
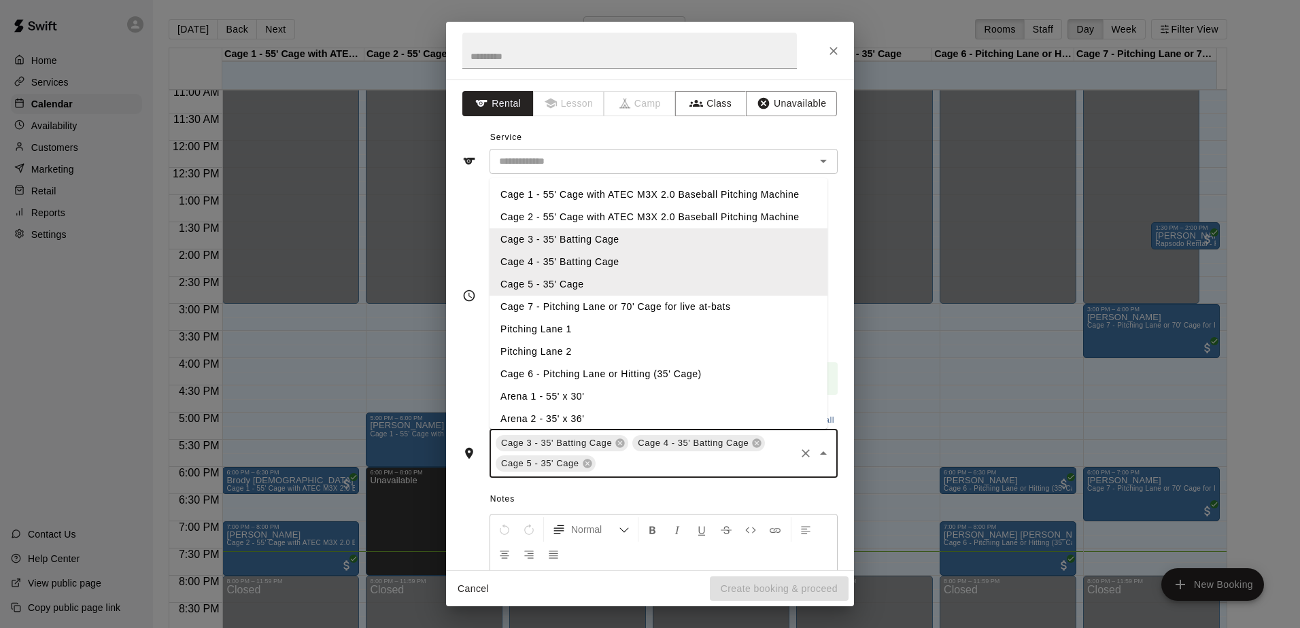
click at [563, 308] on li "Cage 7 - Pitching Lane or 70' Cage for live at-bats" at bounding box center [658, 307] width 338 height 22
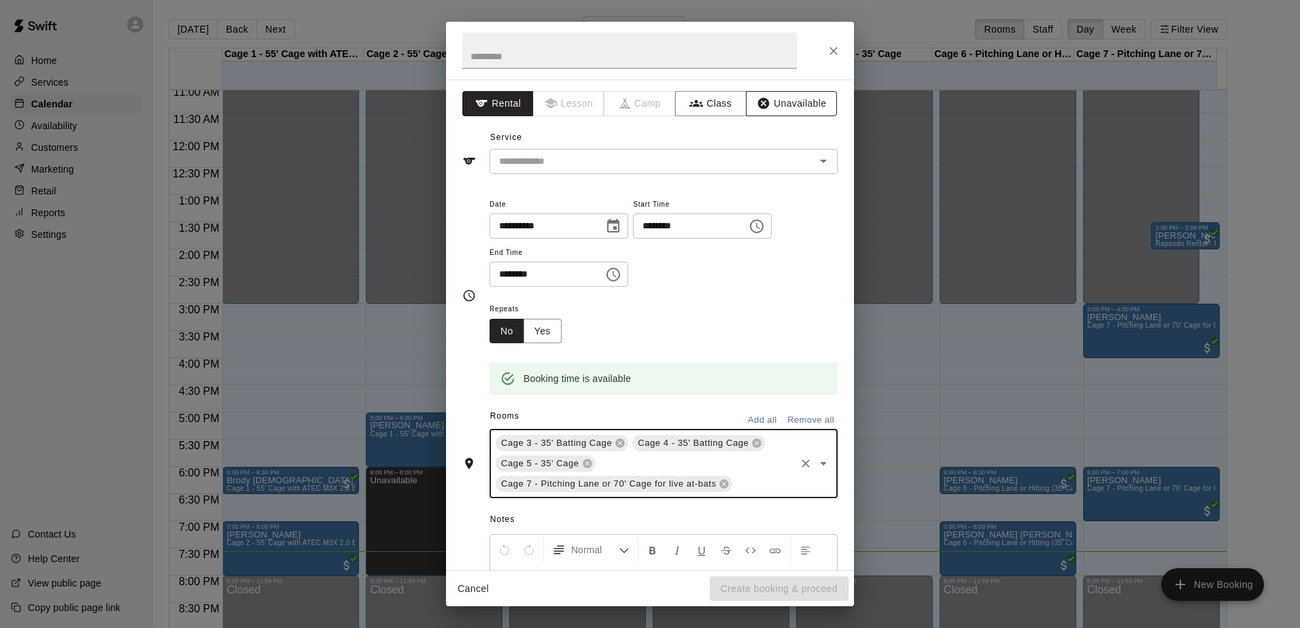
click at [792, 109] on button "Unavailable" at bounding box center [791, 103] width 91 height 25
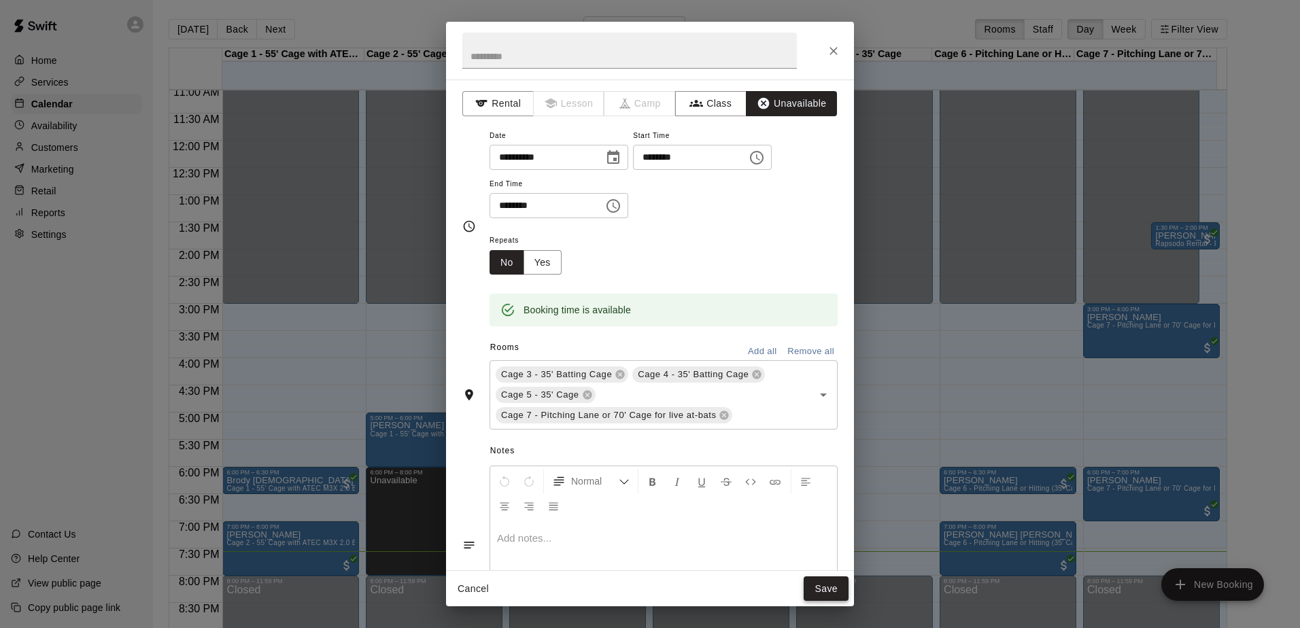
click at [824, 585] on button "Save" at bounding box center [826, 588] width 45 height 25
